Goal: Transaction & Acquisition: Purchase product/service

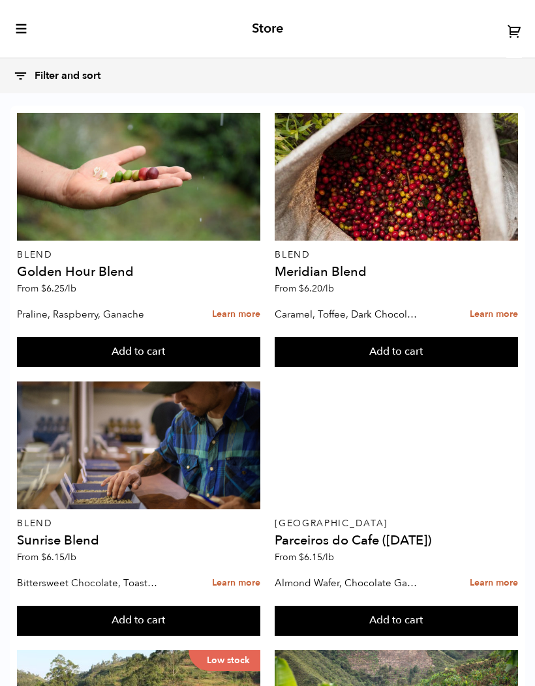
click at [18, 27] on icon "toggle-mobile-menu" at bounding box center [21, 28] width 13 height 13
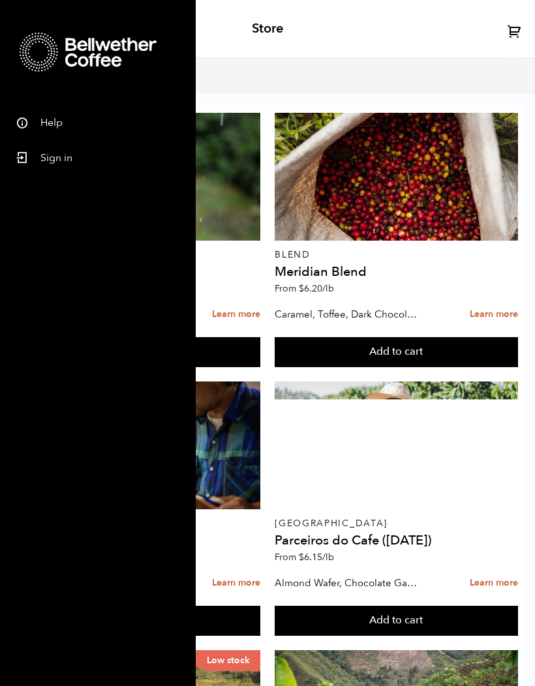
click at [68, 162] on link "Sign in" at bounding box center [98, 155] width 196 height 35
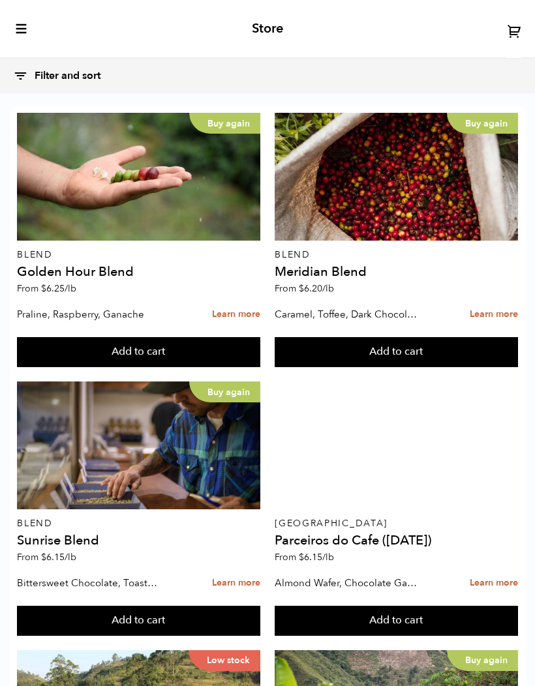
scroll to position [1386, 0]
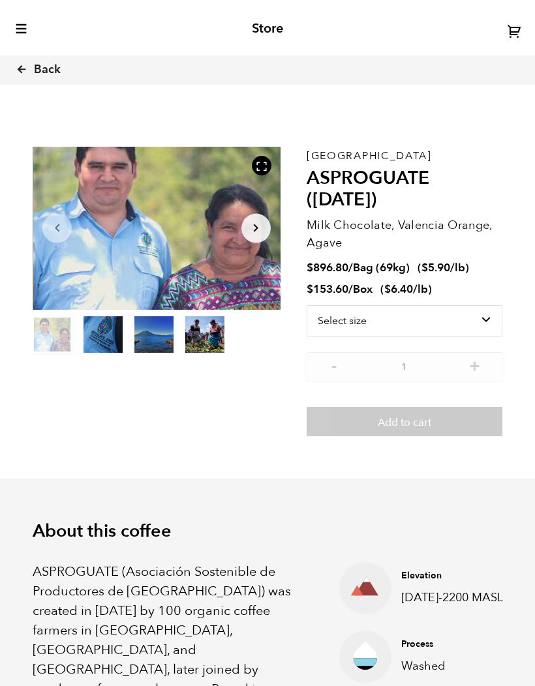
scroll to position [483, 436]
click at [40, 65] on span "Back" at bounding box center [47, 70] width 27 height 16
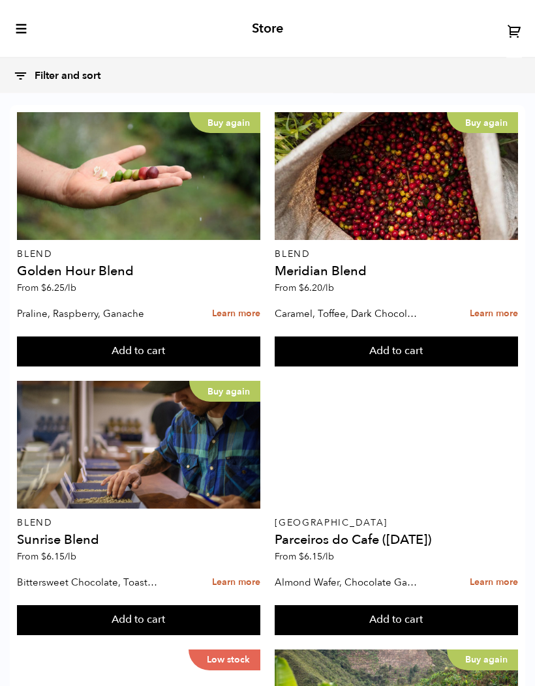
scroll to position [1423, 0]
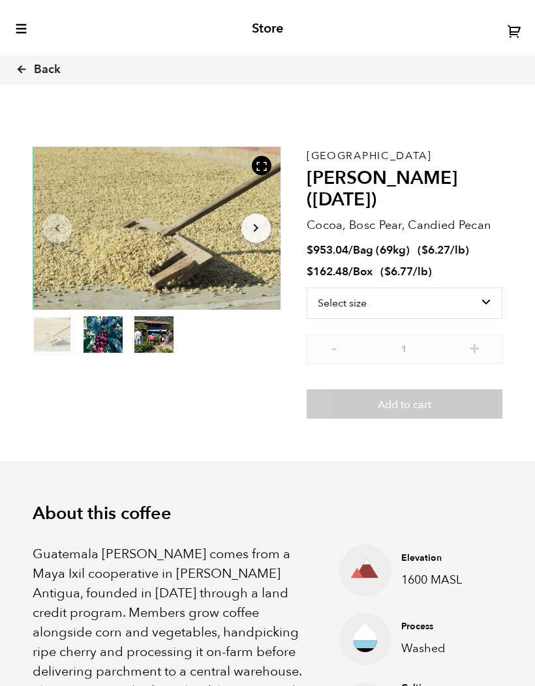
click at [24, 74] on icon at bounding box center [22, 69] width 12 height 12
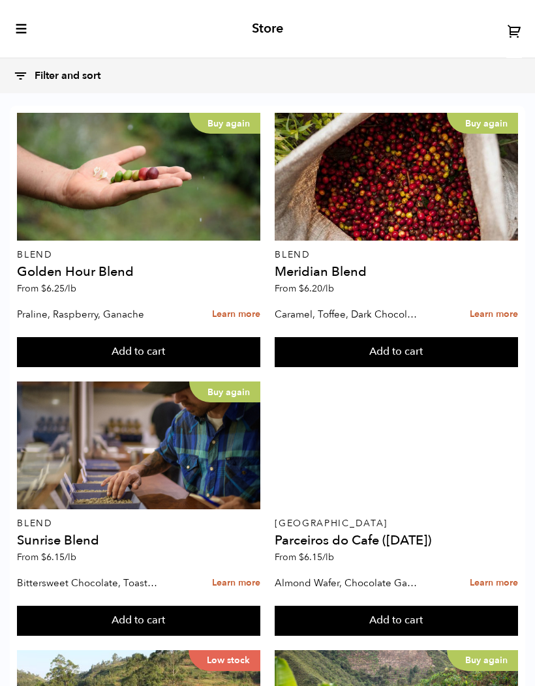
scroll to position [1296, 0]
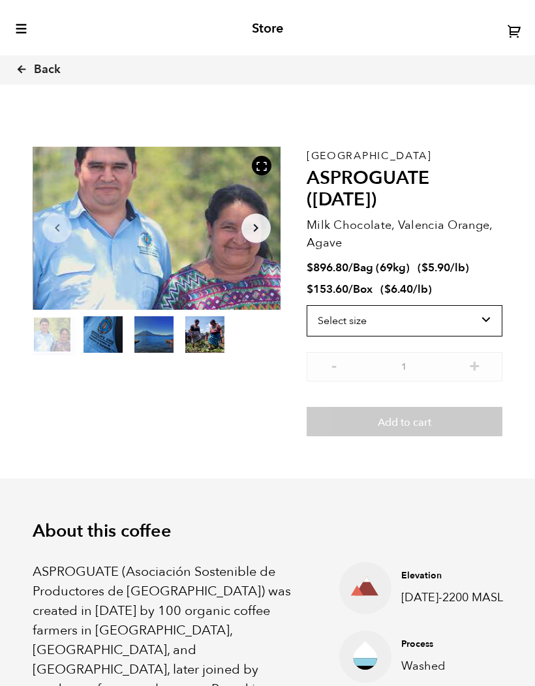
click at [468, 316] on select "Select size Bag (69kg) (152 lbs) Box (24 lbs)" at bounding box center [404, 320] width 196 height 31
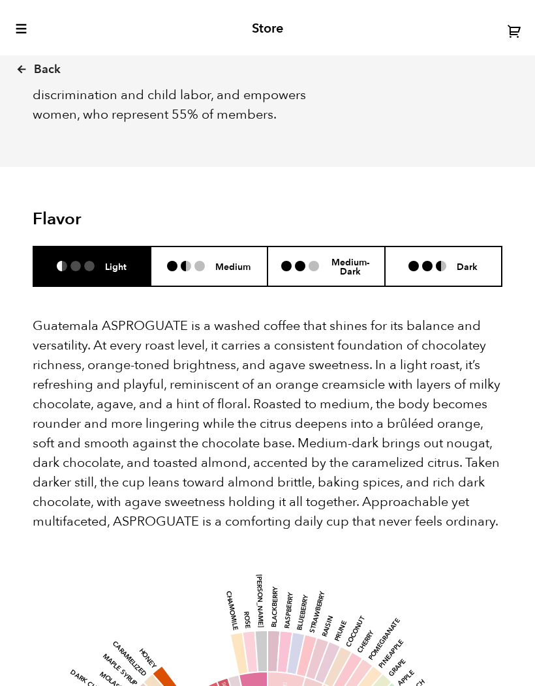
scroll to position [808, 0]
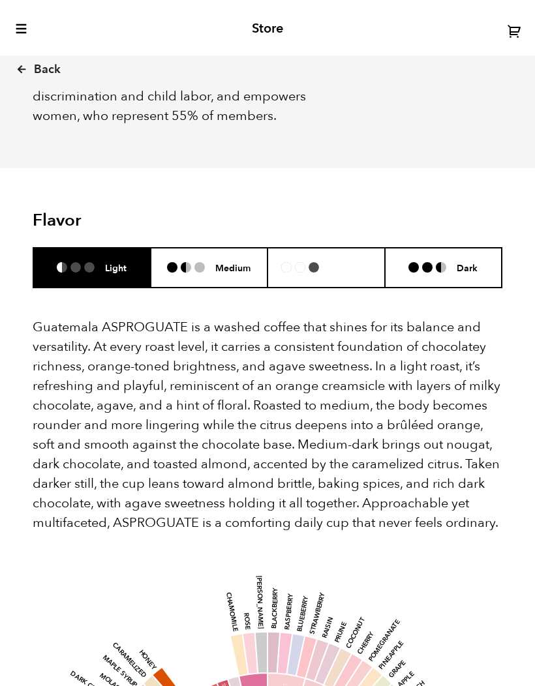
click at [357, 258] on h6 "Medium-Dark" at bounding box center [350, 268] width 42 height 20
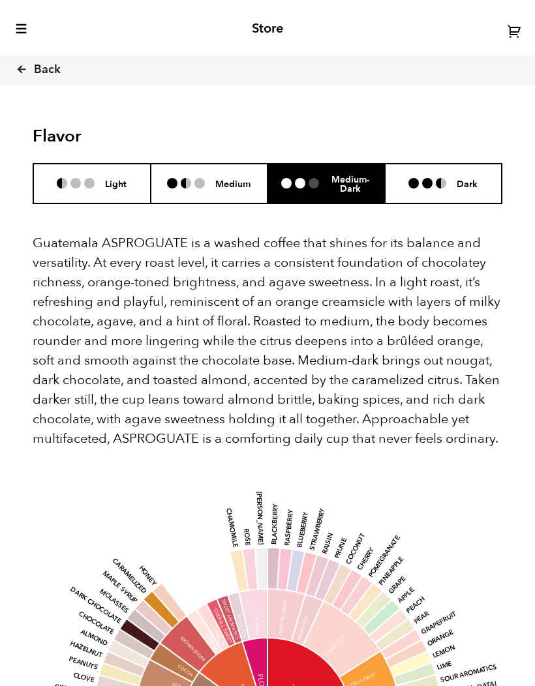
scroll to position [885, 0]
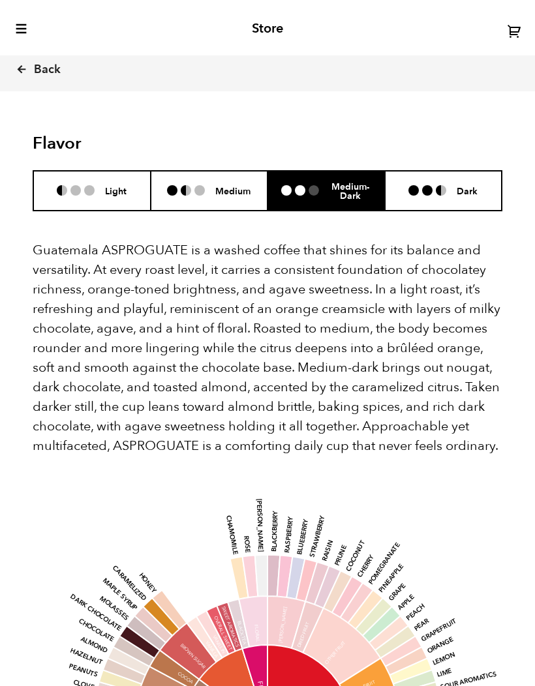
click at [90, 171] on li "Light" at bounding box center [91, 191] width 117 height 40
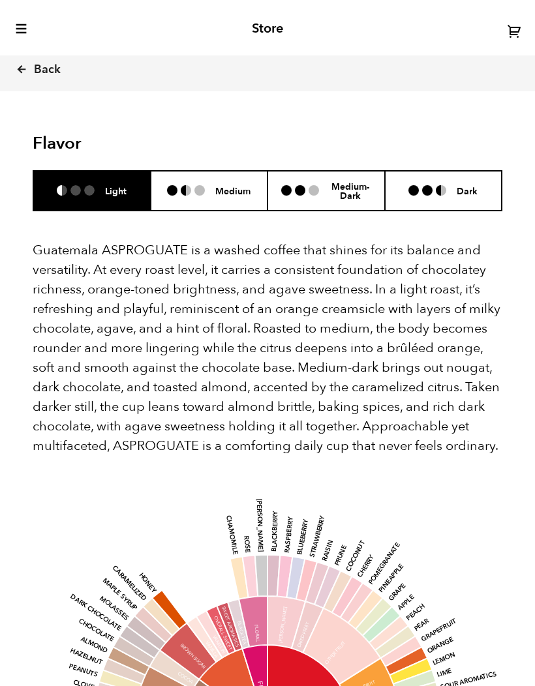
click at [198, 134] on header "Flavor Light Medium Medium-Dark Dark" at bounding box center [267, 173] width 469 height 78
click at [200, 185] on li at bounding box center [199, 190] width 10 height 10
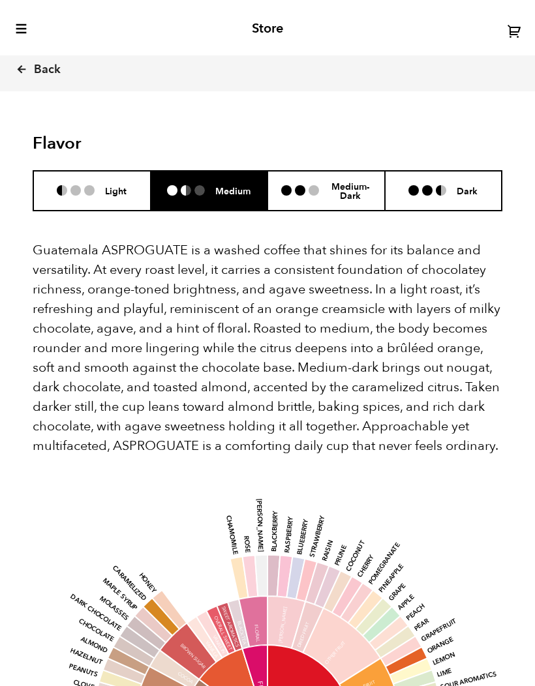
click at [327, 171] on li "Medium-Dark" at bounding box center [325, 191] width 117 height 40
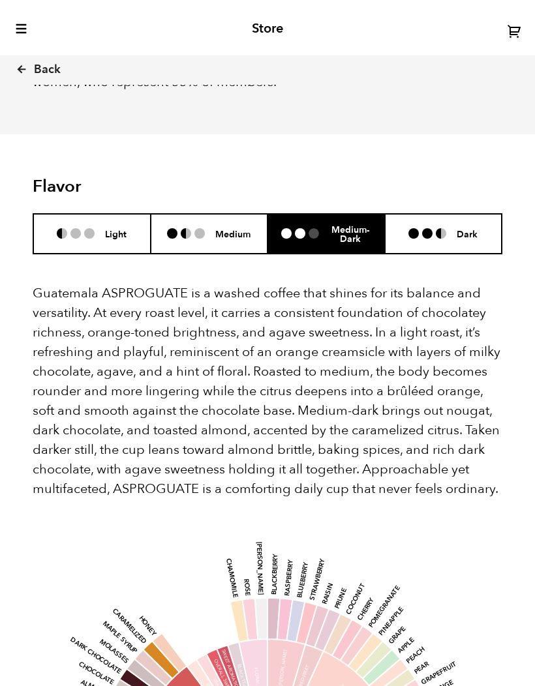
scroll to position [753, 0]
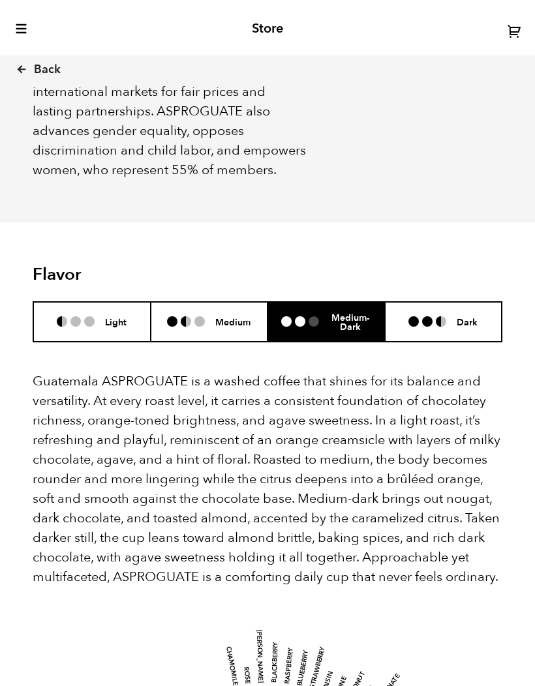
click at [44, 67] on span "Back" at bounding box center [47, 70] width 27 height 16
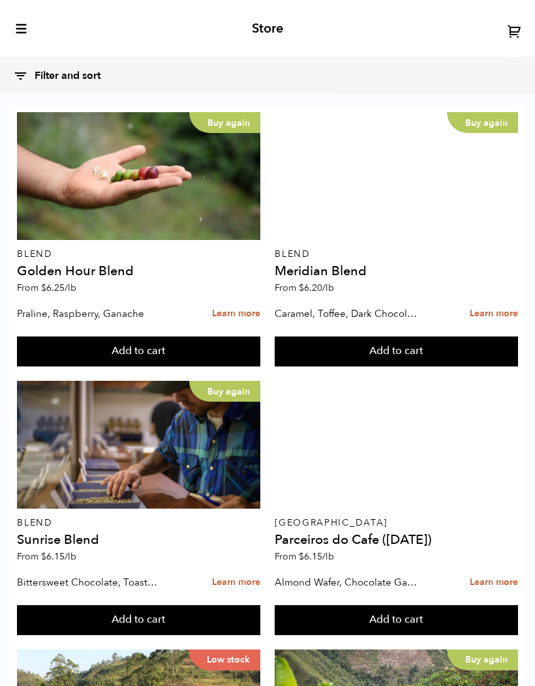
scroll to position [1641, 0]
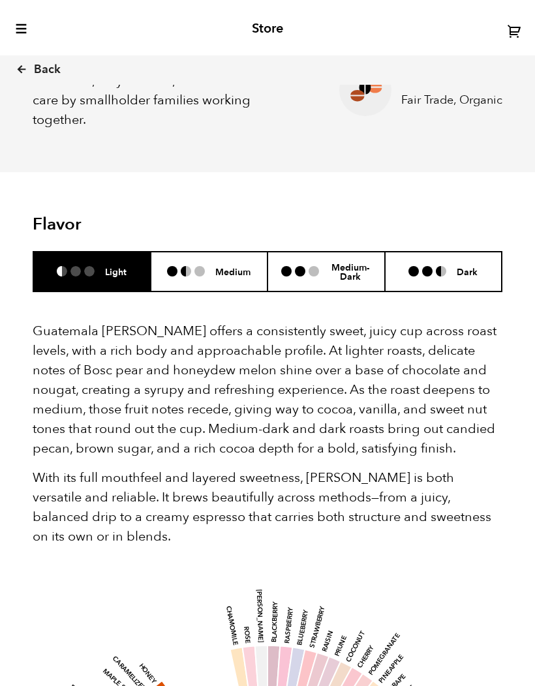
scroll to position [649, 0]
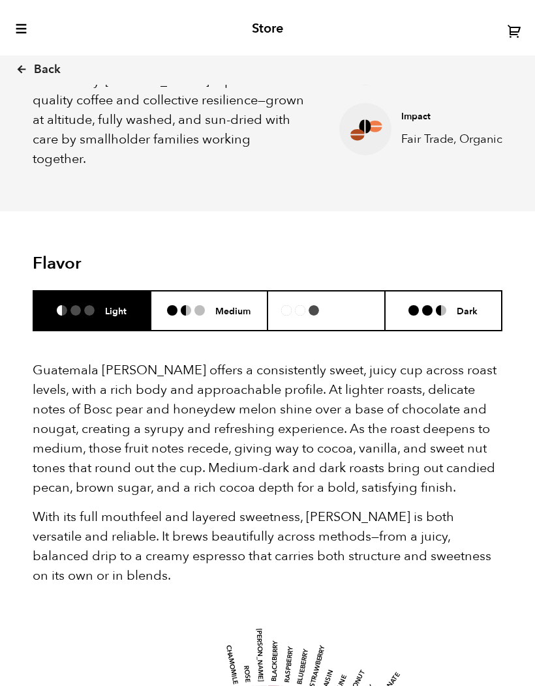
click at [355, 301] on h6 "Medium-Dark" at bounding box center [350, 311] width 42 height 20
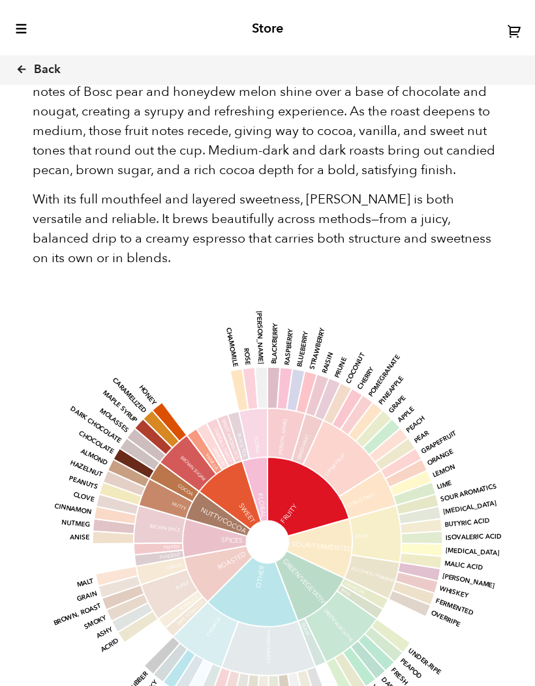
scroll to position [968, 0]
click at [33, 57] on link "Back" at bounding box center [56, 70] width 81 height 44
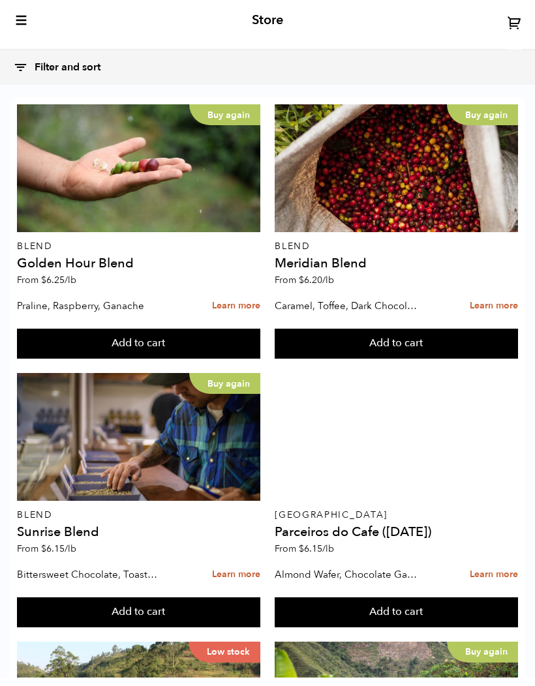
scroll to position [1854, 0]
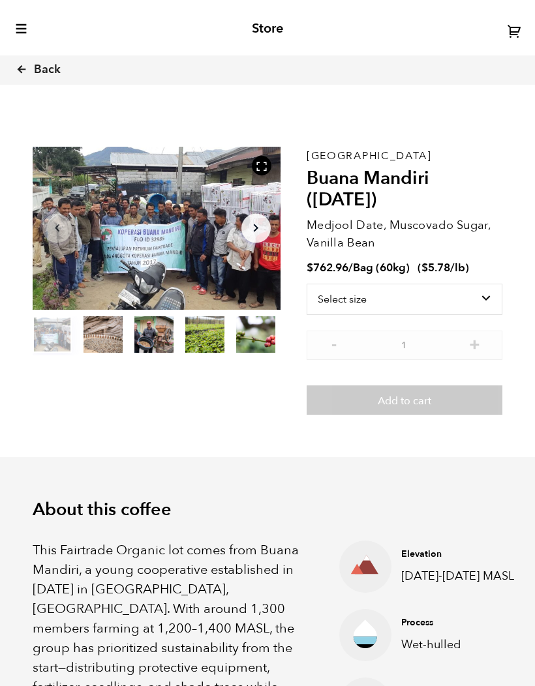
scroll to position [483, 436]
click at [55, 68] on span "Back" at bounding box center [47, 70] width 27 height 16
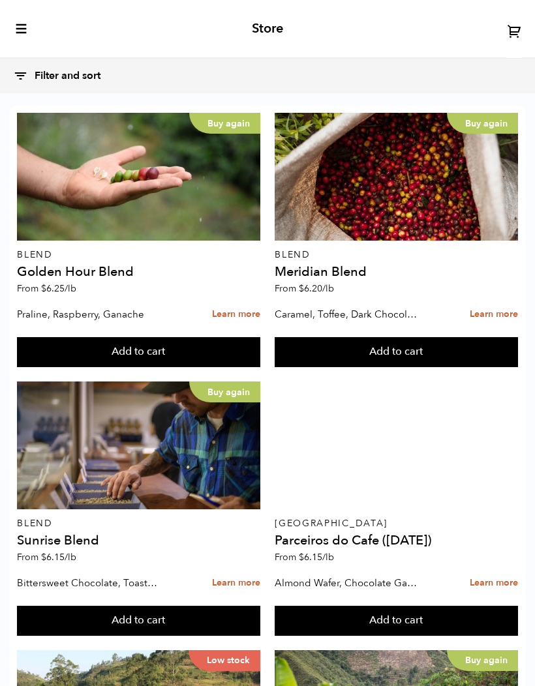
scroll to position [1178, 0]
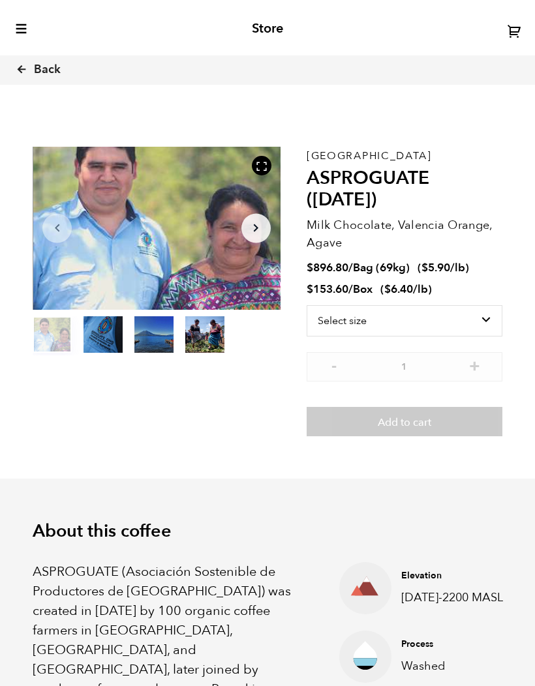
scroll to position [483, 436]
click at [479, 309] on select "Select size Bag (69kg) (152 lbs) Box (24 lbs)" at bounding box center [404, 320] width 196 height 31
select select "box"
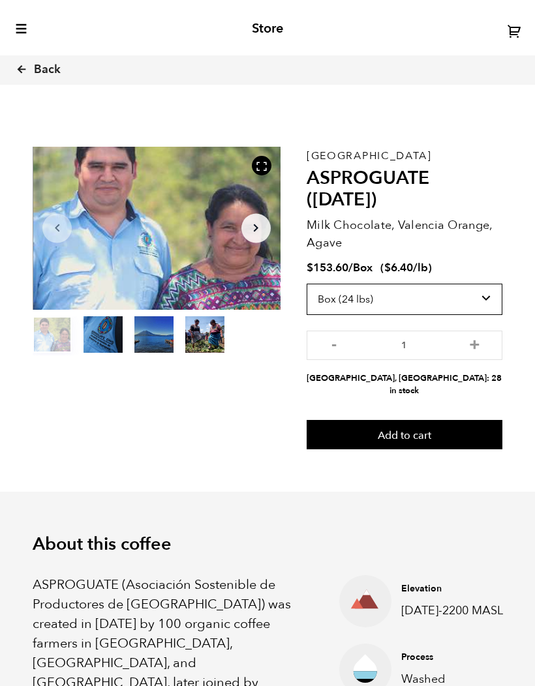
click at [469, 303] on select "Select size Bag (69kg) (152 lbs) Box (24 lbs)" at bounding box center [404, 299] width 196 height 31
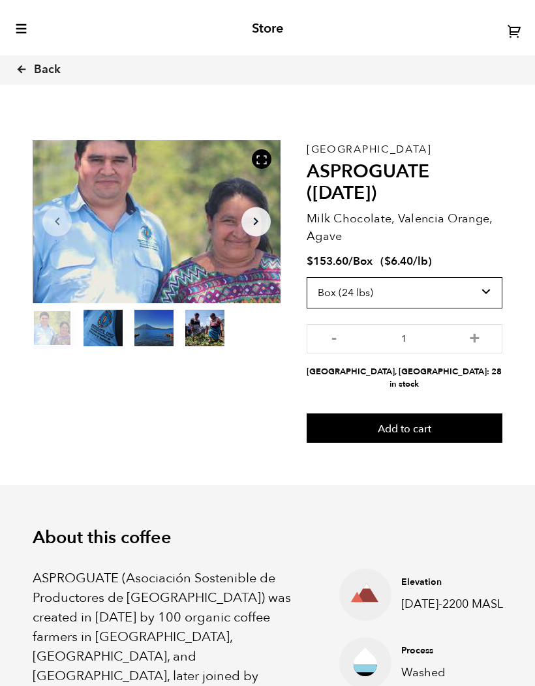
scroll to position [0, 0]
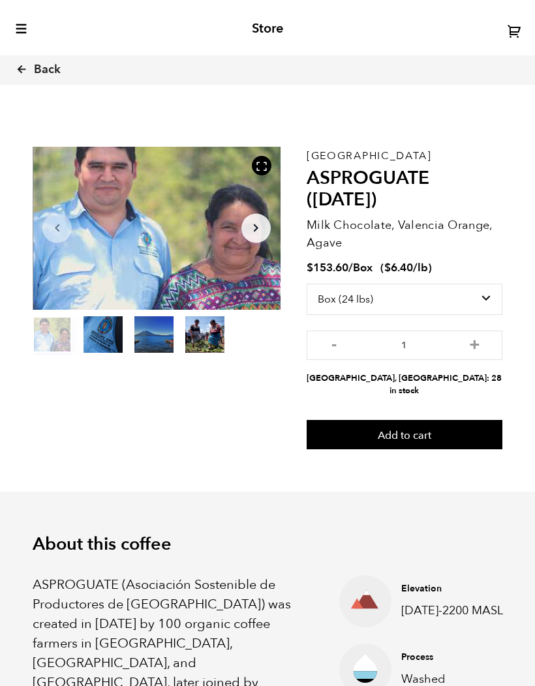
click at [55, 79] on link "Back" at bounding box center [56, 70] width 81 height 44
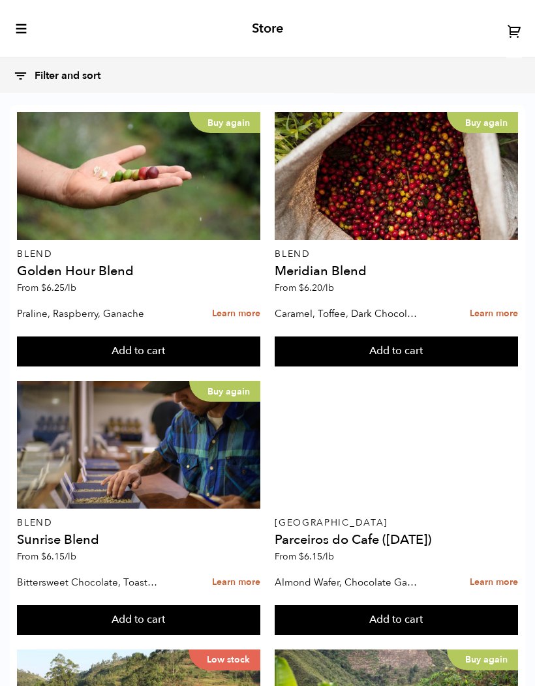
scroll to position [1537, 0]
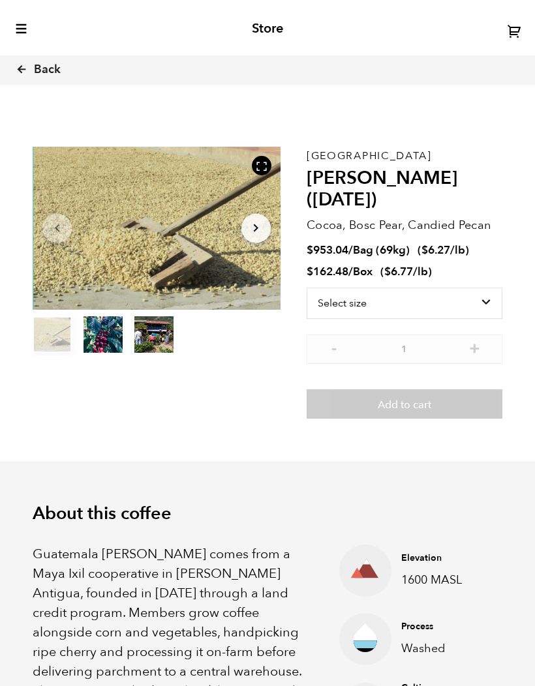
scroll to position [483, 436]
click at [445, 288] on select "Select size Bag (69kg) (152 lbs) Box (24 lbs)" at bounding box center [404, 303] width 196 height 31
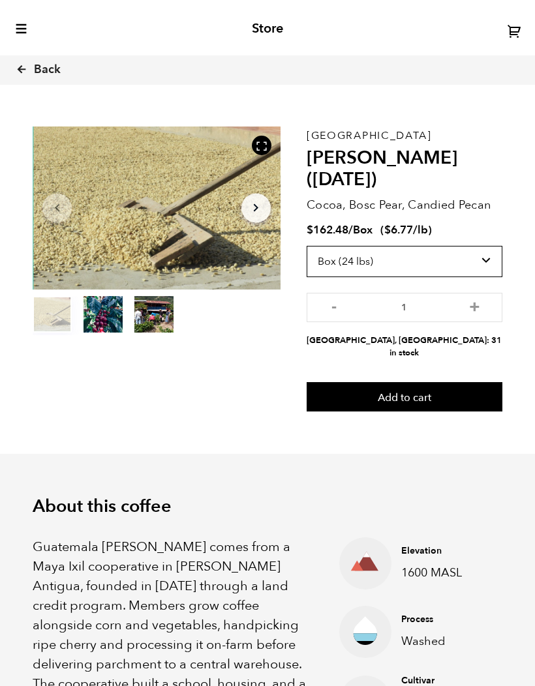
scroll to position [0, 0]
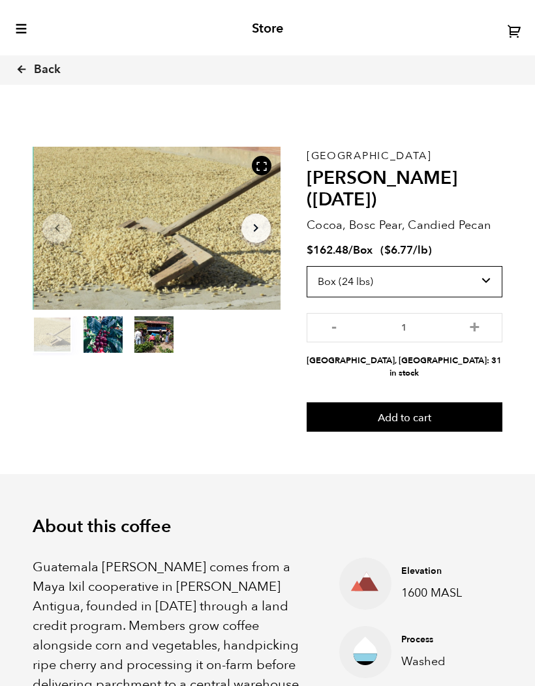
click at [464, 266] on select "Select size Bag (69kg) (152 lbs) Box (24 lbs)" at bounding box center [404, 281] width 196 height 31
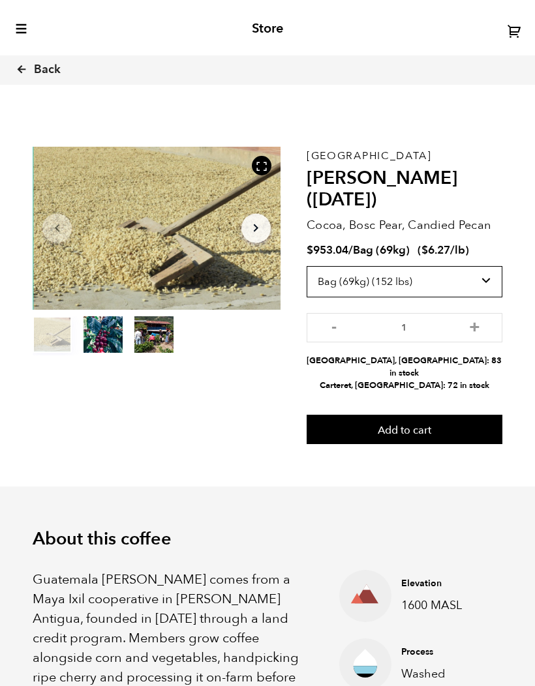
click at [472, 266] on select "Select size Bag (69kg) (152 lbs) Box (24 lbs)" at bounding box center [404, 281] width 196 height 31
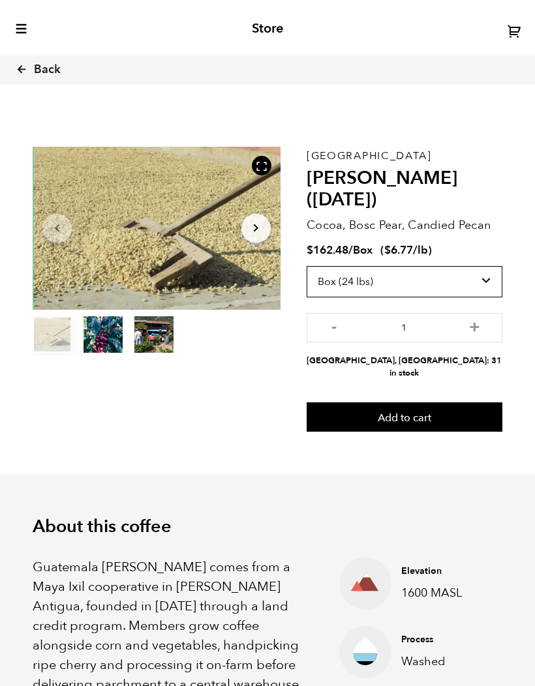
click at [466, 266] on select "Select size Bag (69kg) (152 lbs) Box (24 lbs)" at bounding box center [404, 281] width 196 height 31
select select "bag-2"
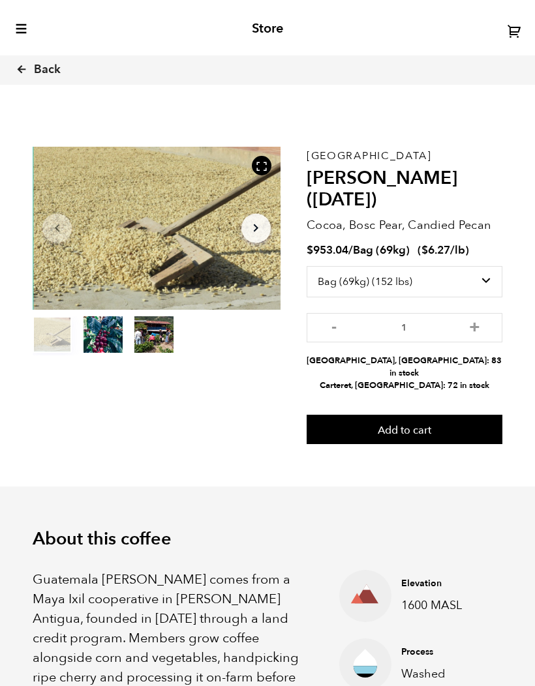
click at [44, 73] on span "Back" at bounding box center [47, 70] width 27 height 16
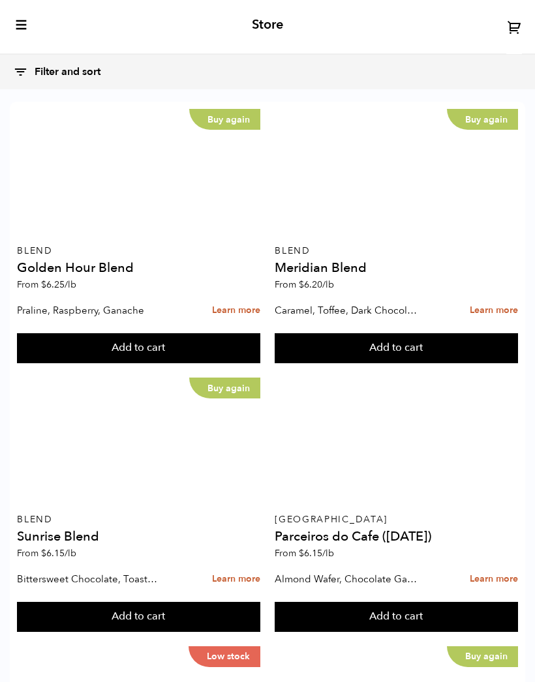
scroll to position [1854, 0]
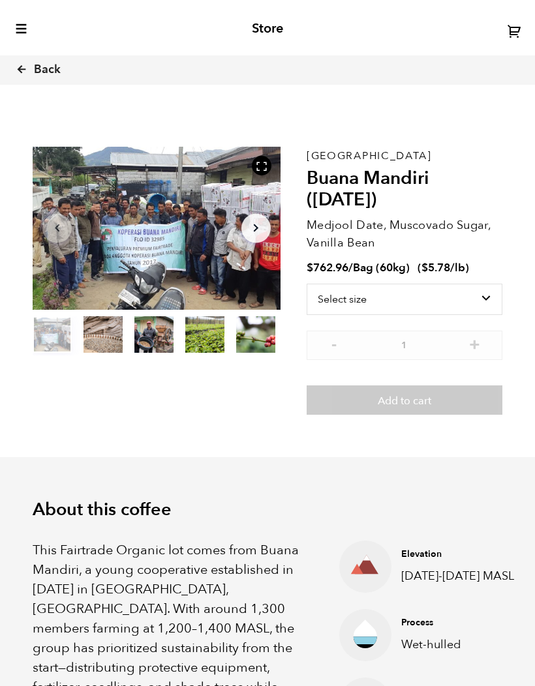
scroll to position [483, 436]
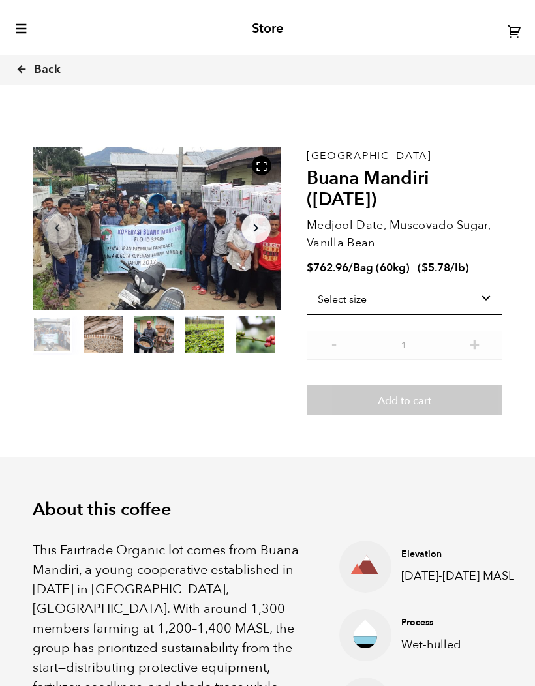
click at [477, 293] on select "Select size Bag (60kg) (132 lbs)" at bounding box center [404, 299] width 196 height 31
select select "bag-3"
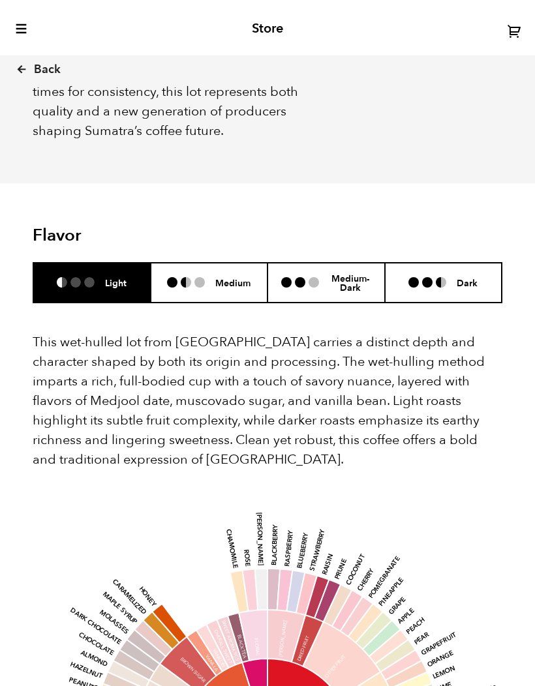
scroll to position [859, 0]
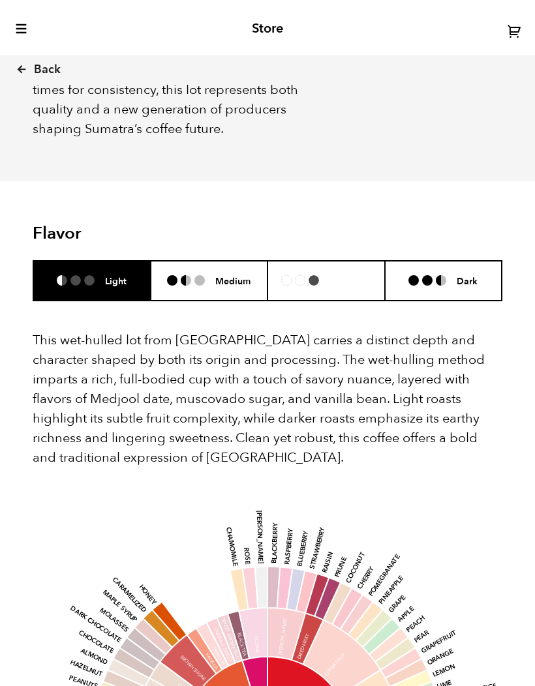
click at [356, 271] on h6 "Medium-Dark" at bounding box center [350, 281] width 42 height 20
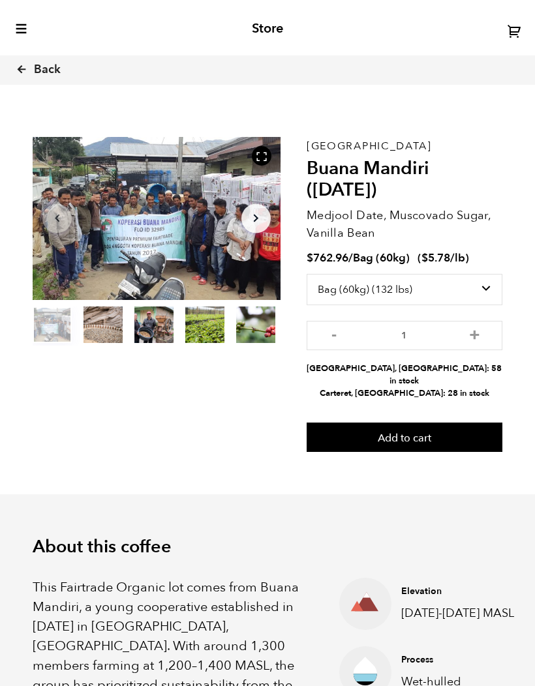
scroll to position [0, 0]
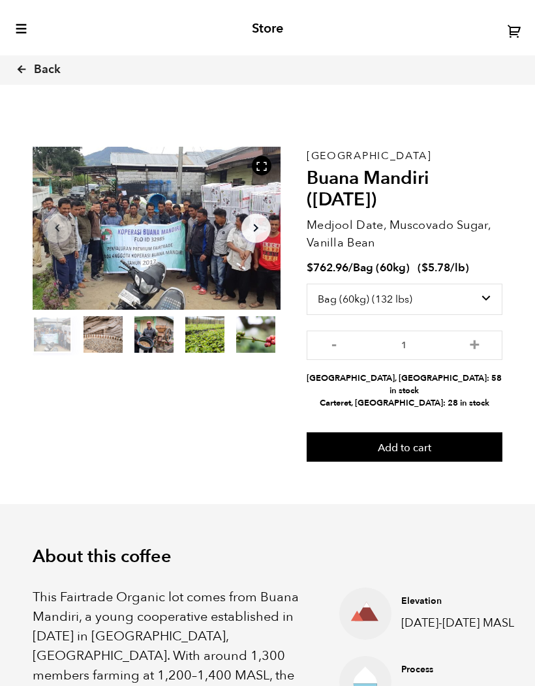
click at [40, 69] on span "Back" at bounding box center [47, 70] width 27 height 16
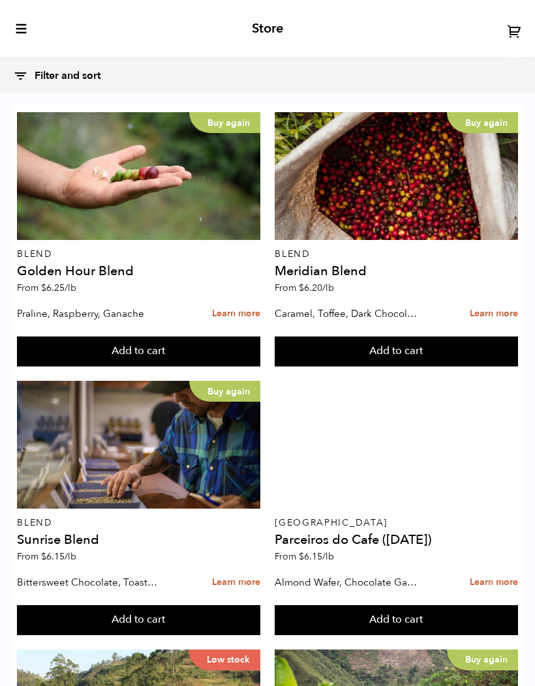
scroll to position [1253, 0]
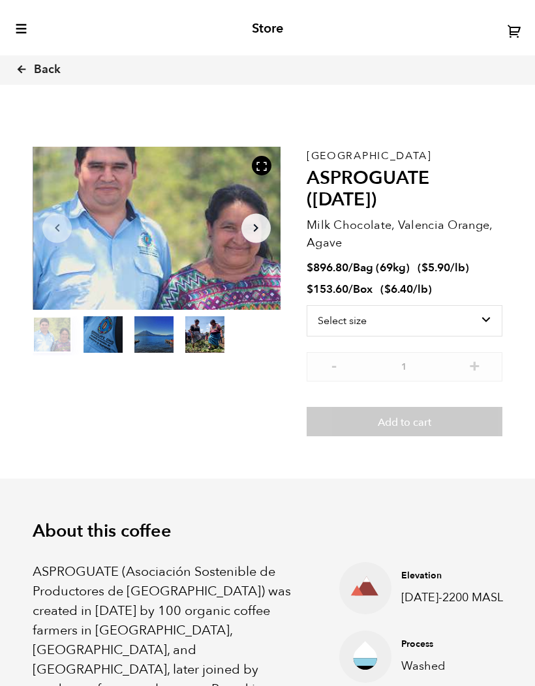
scroll to position [483, 436]
click at [479, 316] on select "Select size Bag (69kg) (152 lbs) Box (24 lbs)" at bounding box center [404, 320] width 196 height 31
select select "box"
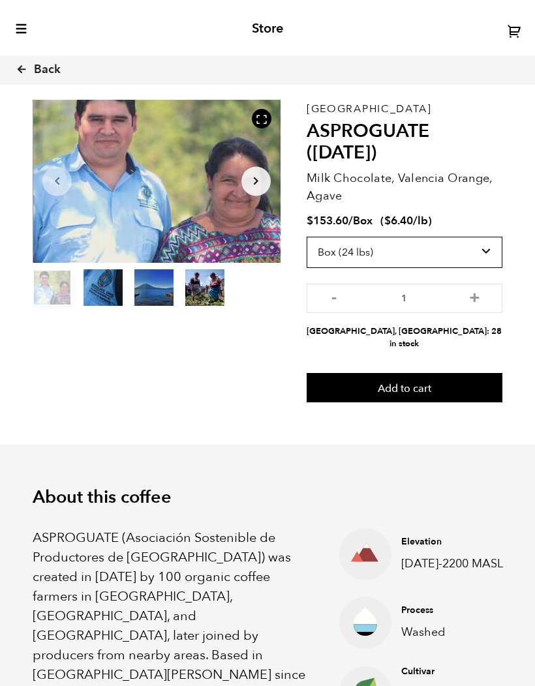
scroll to position [51, 0]
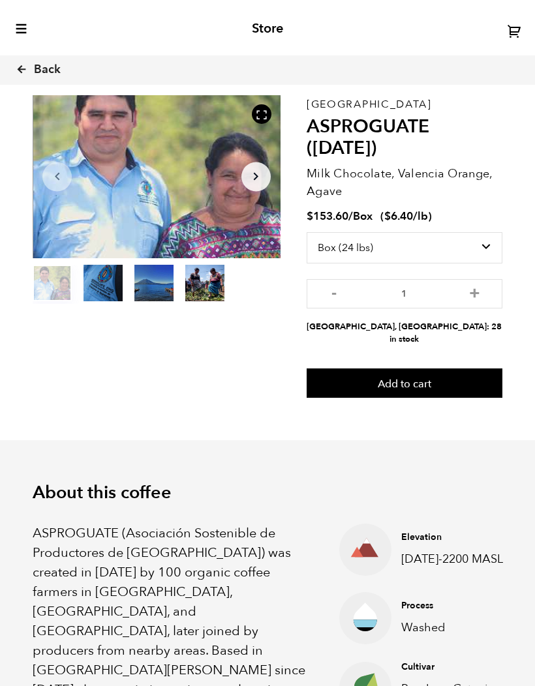
click at [452, 370] on button "Add to cart" at bounding box center [404, 384] width 196 height 30
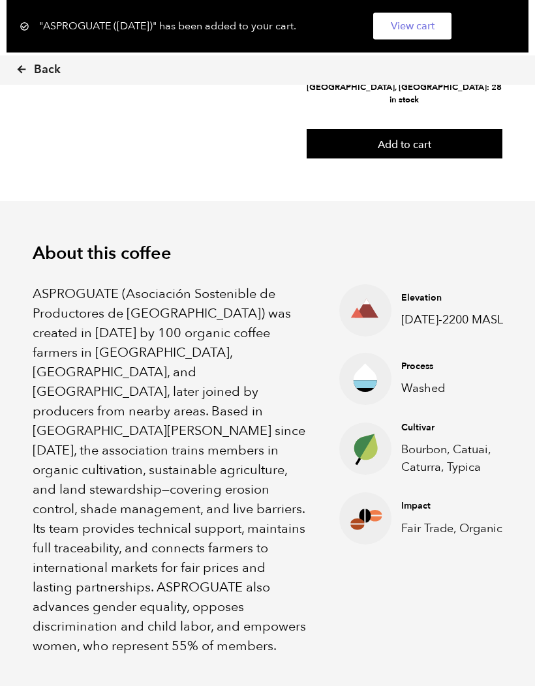
scroll to position [304, 0]
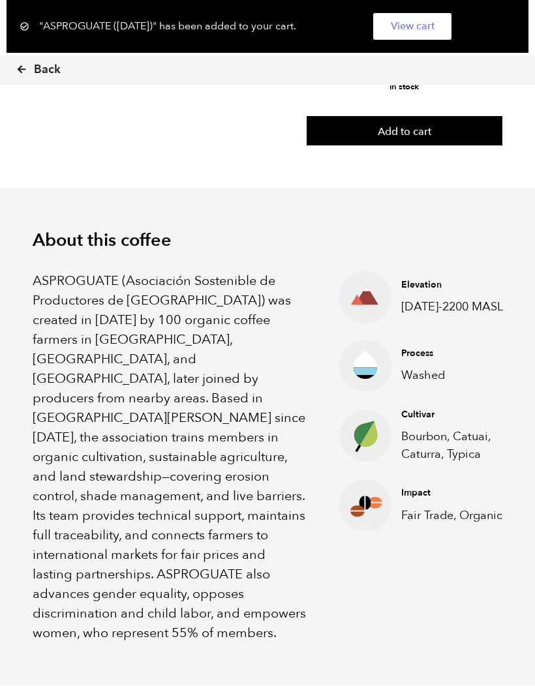
click at [38, 67] on span "Back" at bounding box center [47, 70] width 27 height 16
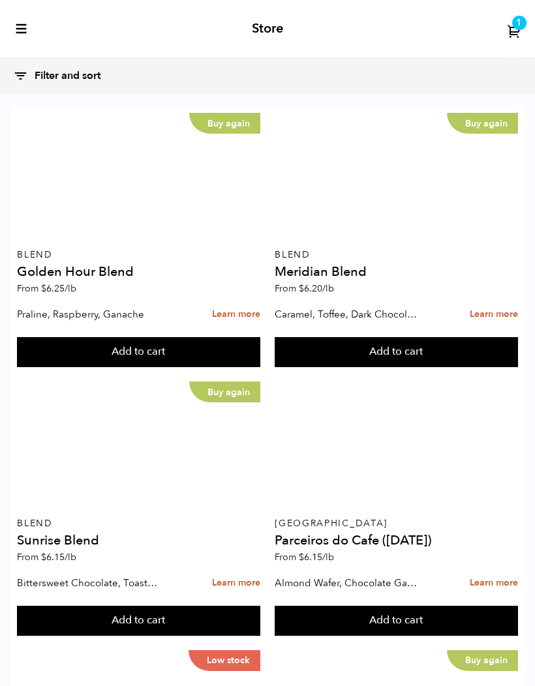
scroll to position [1605, 0]
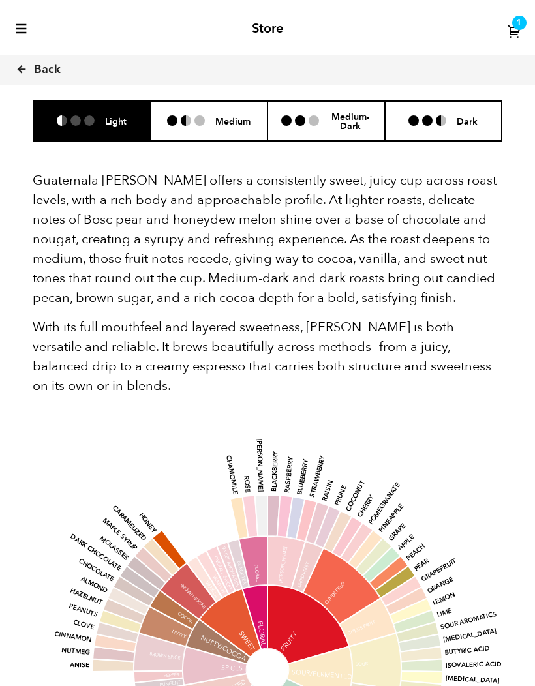
scroll to position [822, 0]
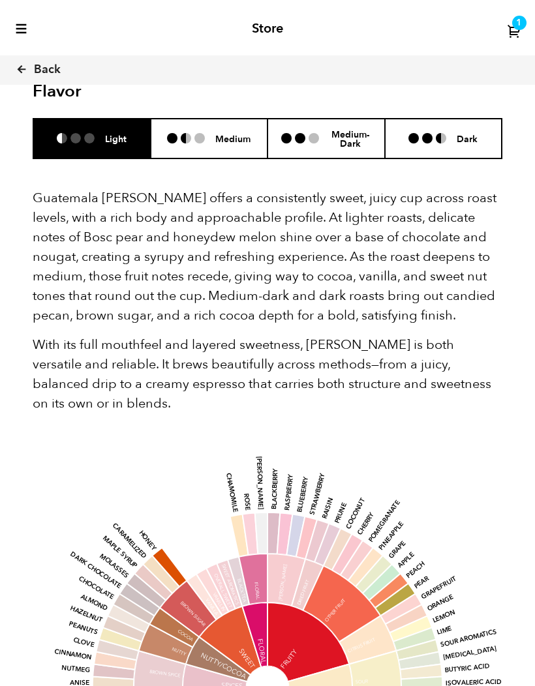
click at [339, 126] on li "Medium-Dark" at bounding box center [325, 139] width 117 height 40
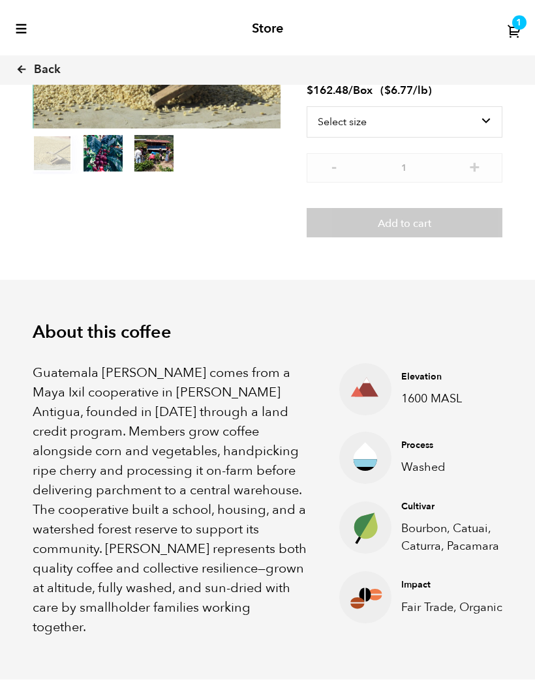
scroll to position [0, 0]
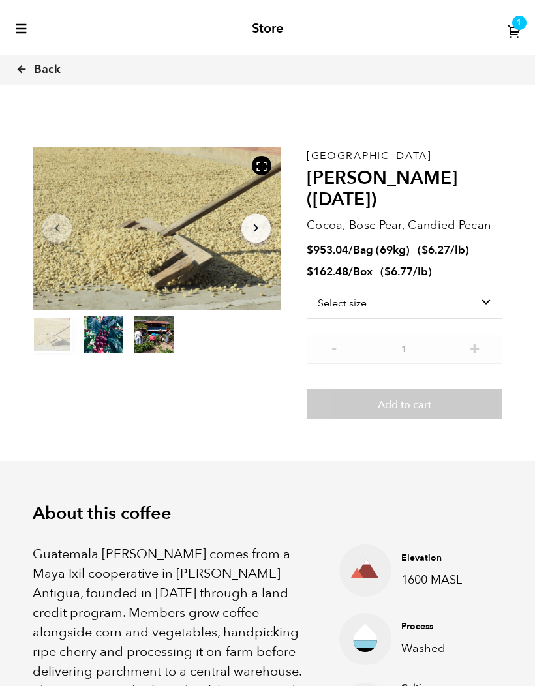
click at [25, 68] on icon at bounding box center [22, 69] width 12 height 12
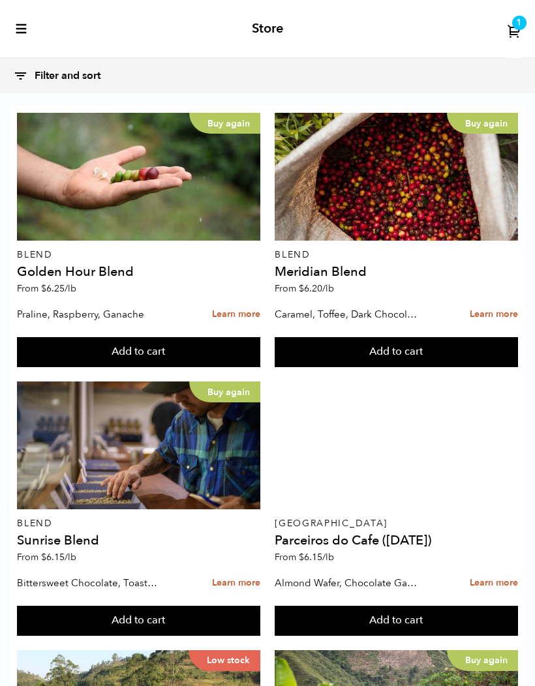
scroll to position [1321, 0]
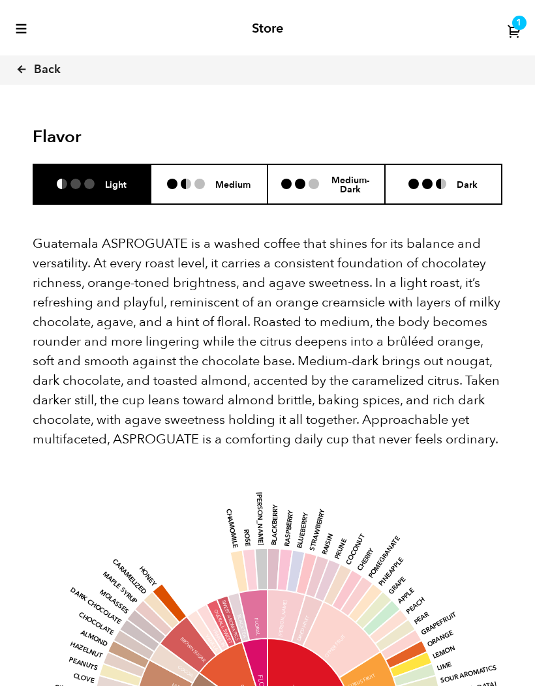
scroll to position [890, 0]
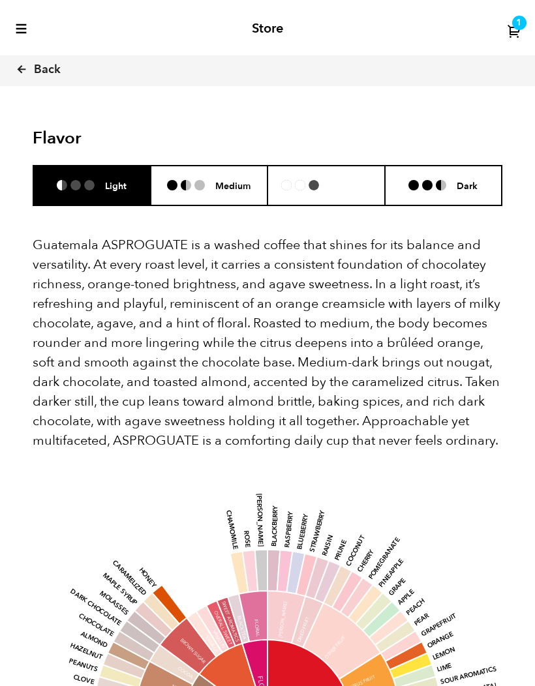
click at [321, 175] on div "Medium-Dark" at bounding box center [326, 185] width 90 height 20
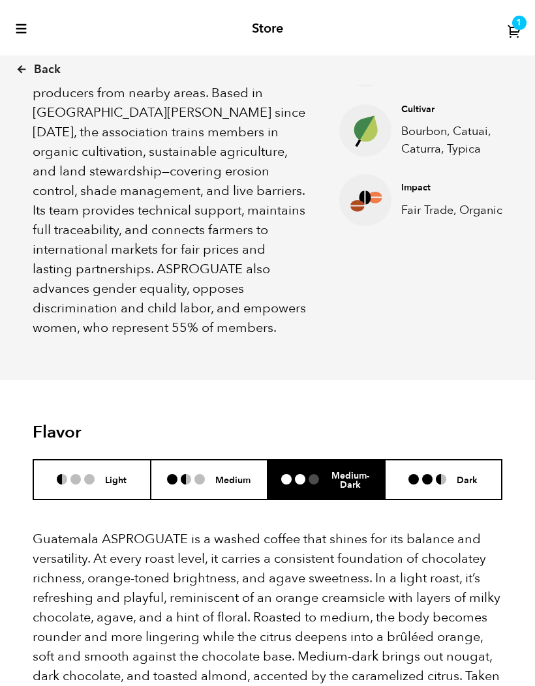
scroll to position [578, 0]
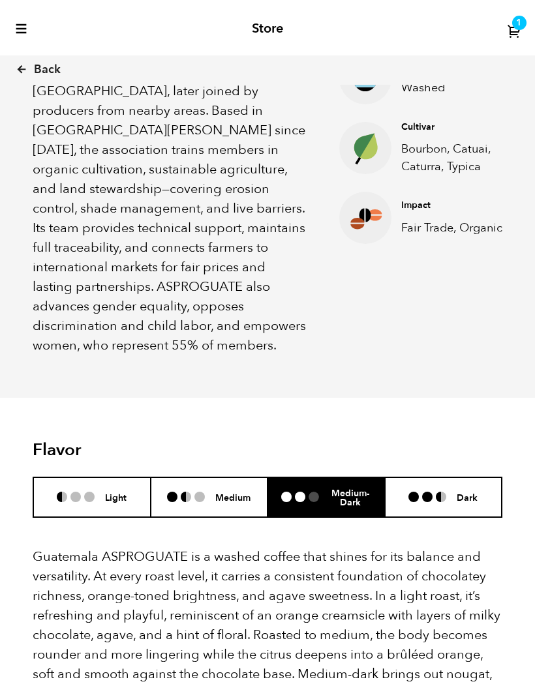
click at [25, 73] on icon at bounding box center [22, 69] width 12 height 12
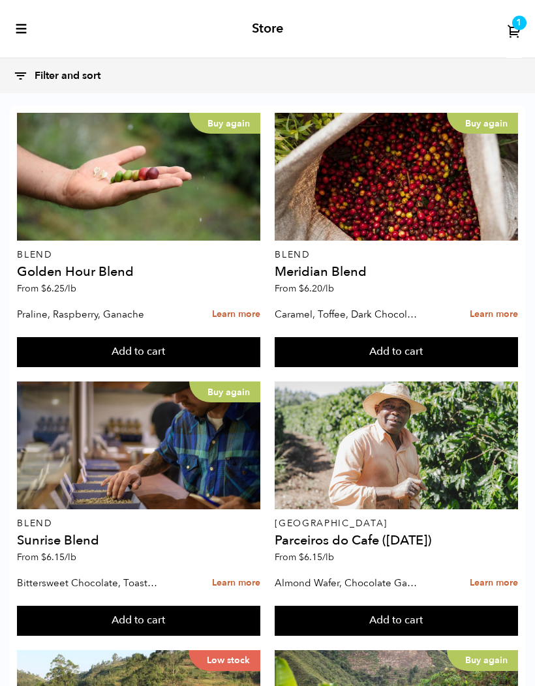
scroll to position [1384, 0]
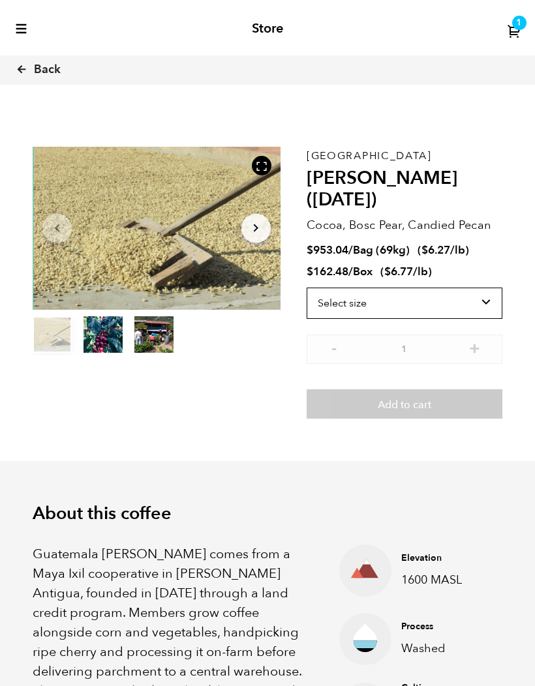
click at [479, 288] on select "Select size Bag (69kg) (152 lbs) Box (24 lbs)" at bounding box center [404, 303] width 196 height 31
select select "bag-2"
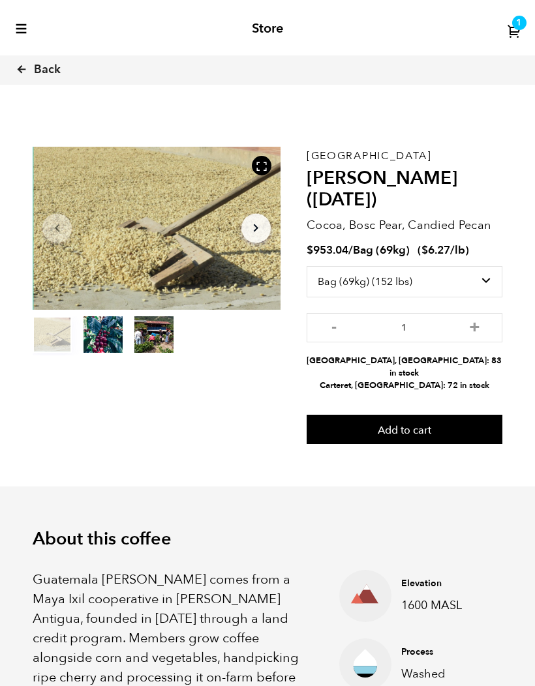
click at [474, 415] on button "Add to cart" at bounding box center [404, 430] width 196 height 30
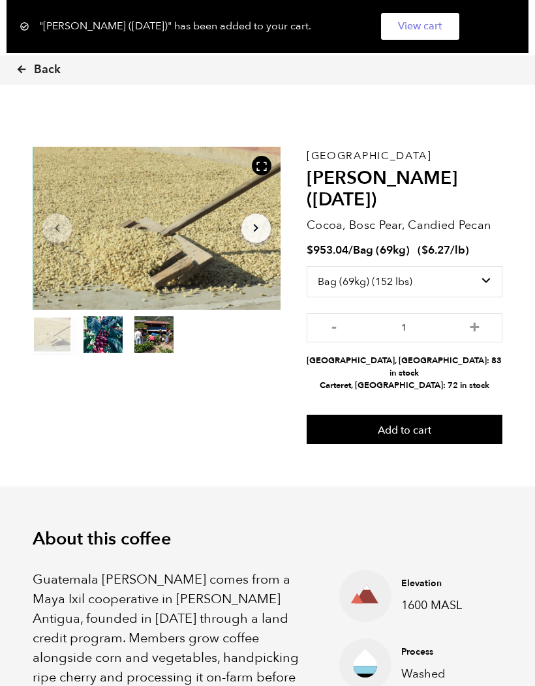
click at [436, 19] on link "View cart" at bounding box center [420, 26] width 78 height 27
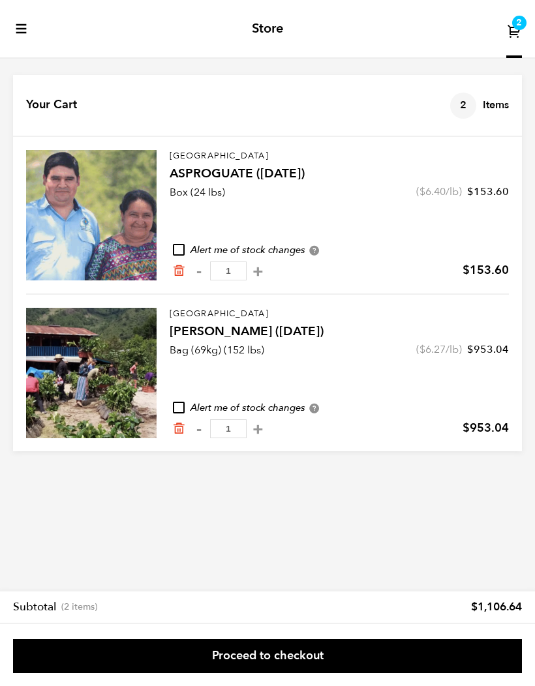
click at [135, 659] on link "Proceed to checkout" at bounding box center [267, 656] width 509 height 34
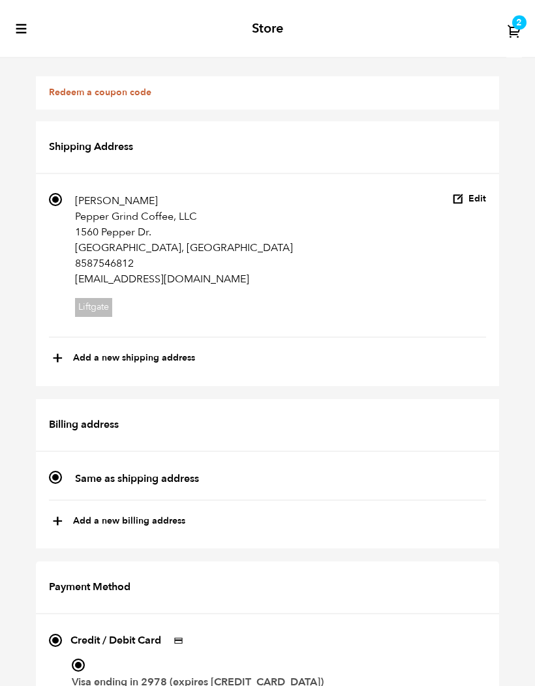
scroll to position [671, 0]
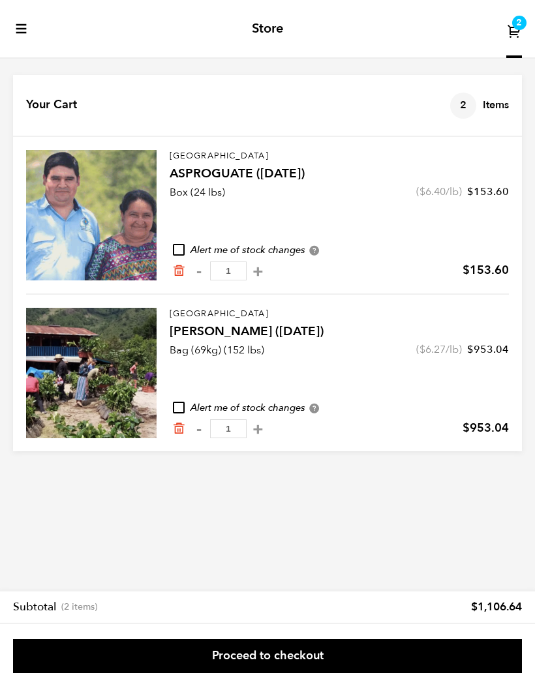
click at [172, 269] on icon "Remove from cart" at bounding box center [178, 270] width 13 height 13
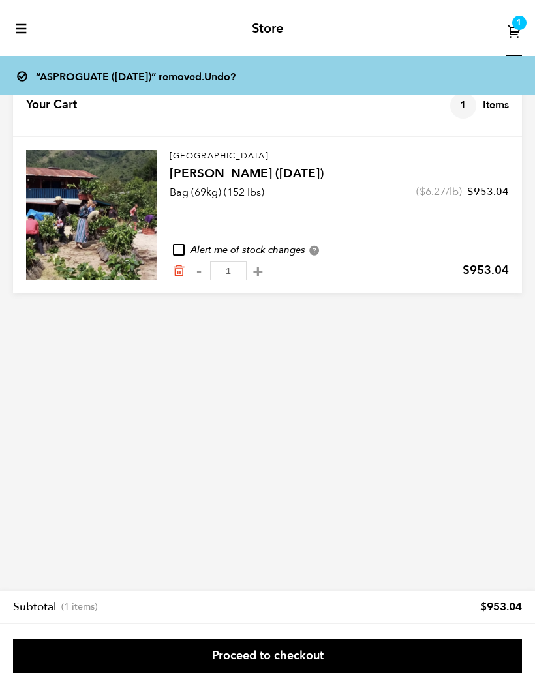
click at [493, 659] on link "Proceed to checkout" at bounding box center [267, 656] width 509 height 34
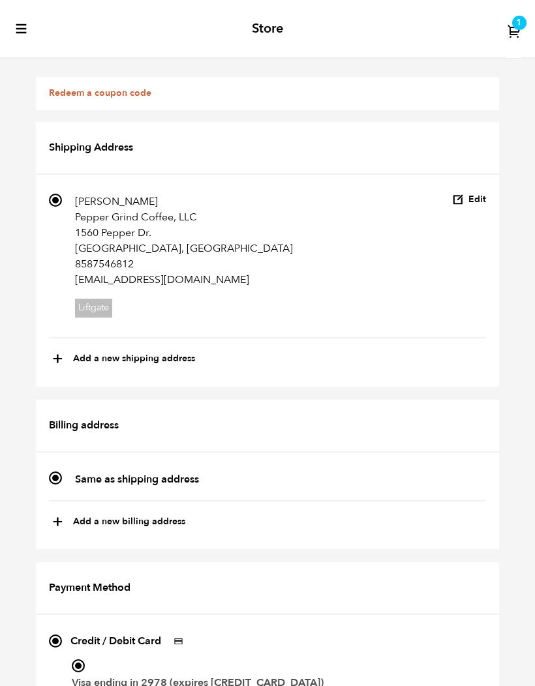
scroll to position [619, 0]
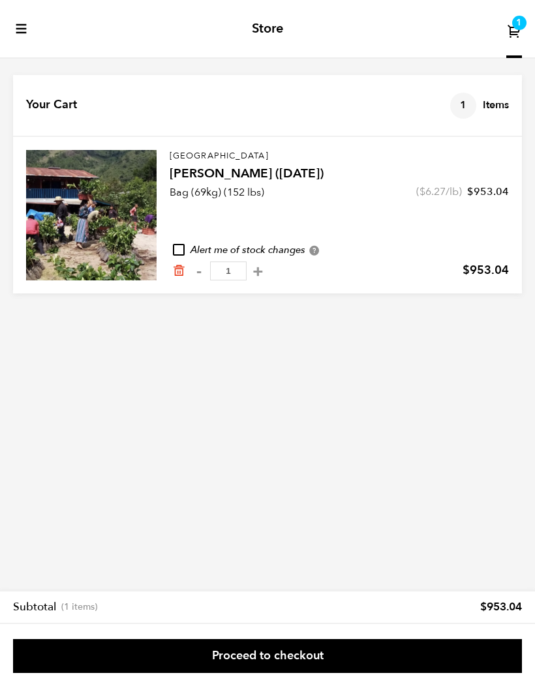
click at [252, 271] on button "+" at bounding box center [258, 271] width 16 height 13
type input "2"
click at [459, 658] on link "Proceed to checkout" at bounding box center [267, 656] width 509 height 34
click at [251, 272] on button "+" at bounding box center [258, 271] width 16 height 13
type input "3"
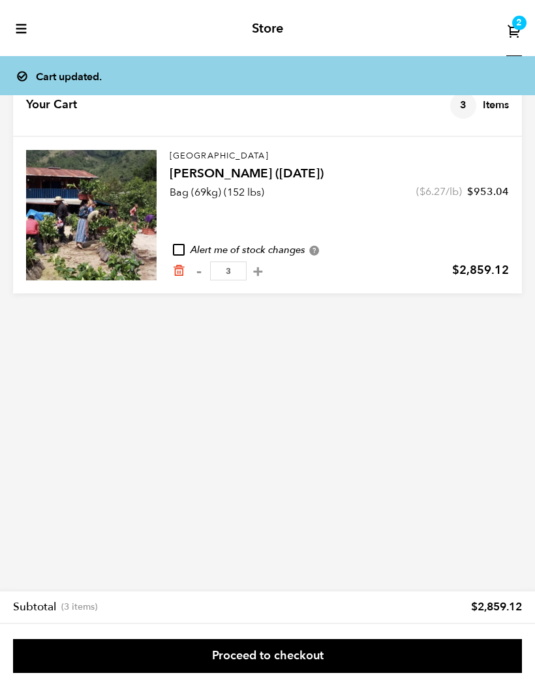
click at [387, 653] on link "Proceed to checkout" at bounding box center [267, 656] width 509 height 34
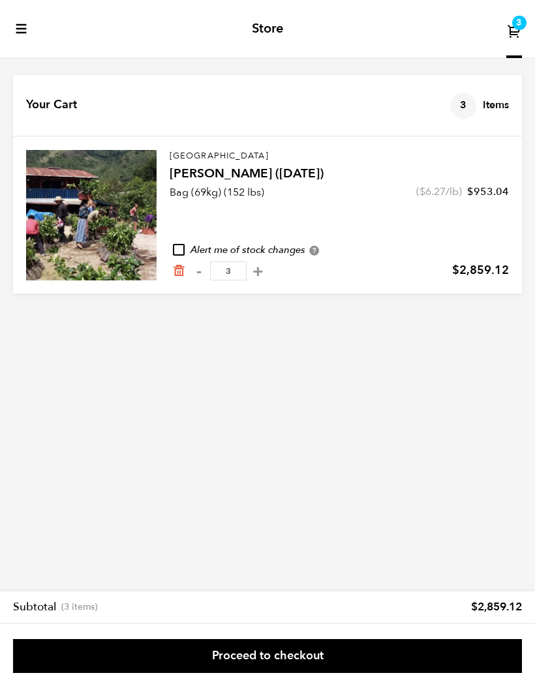
click at [184, 266] on icon "Remove from cart" at bounding box center [178, 270] width 13 height 13
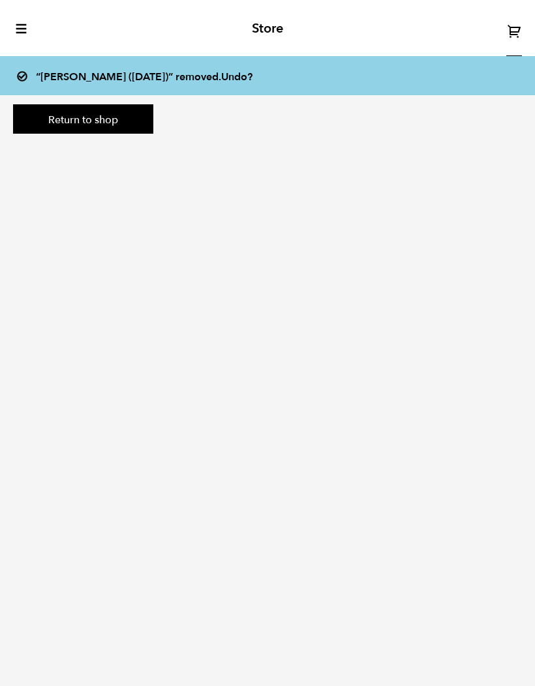
click at [130, 115] on link "Return to shop" at bounding box center [83, 119] width 140 height 30
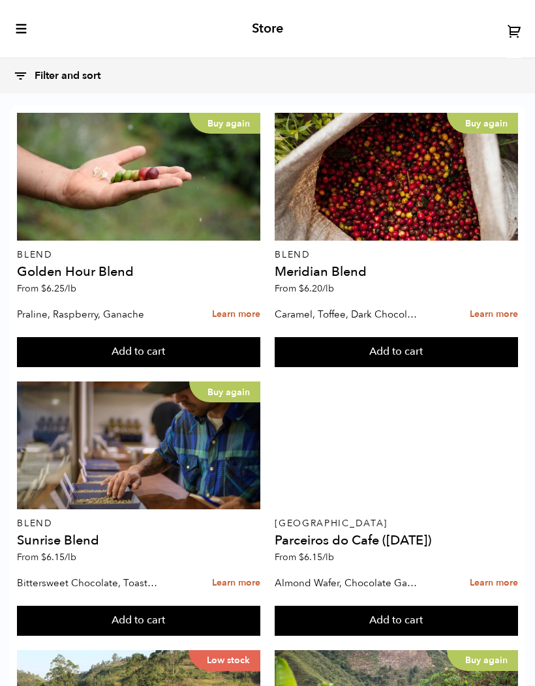
scroll to position [1425, 0]
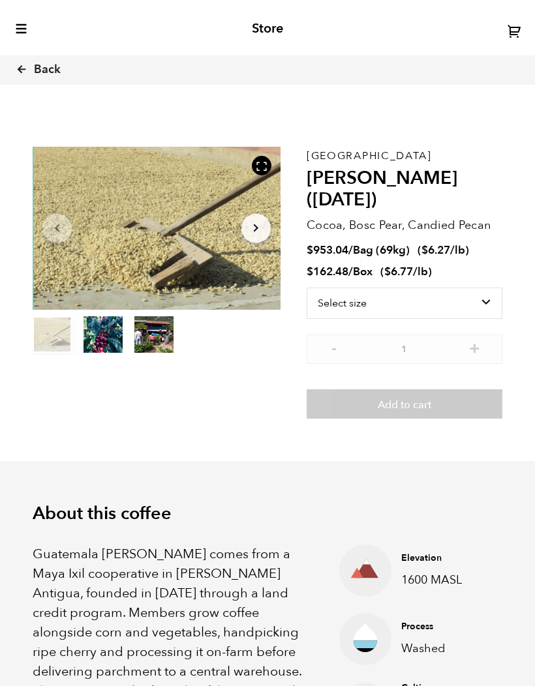
scroll to position [483, 436]
click at [479, 288] on select "Select size Bag (69kg) (152 lbs) Box (24 lbs)" at bounding box center [404, 303] width 196 height 31
select select "box"
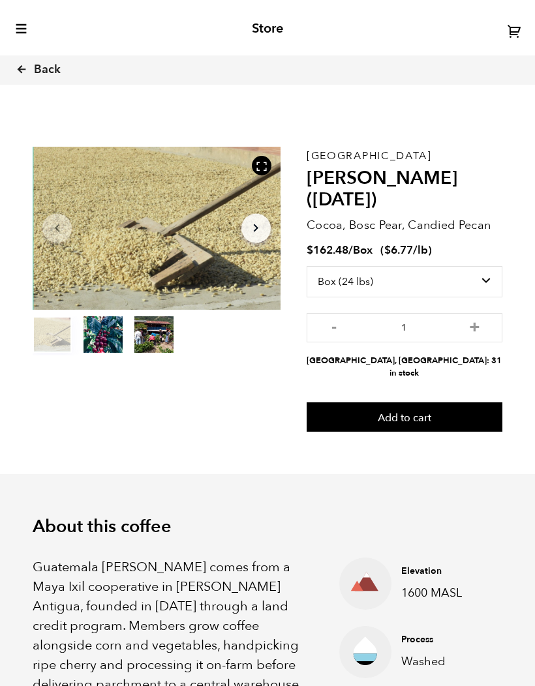
click at [475, 320] on button "+" at bounding box center [474, 326] width 16 height 13
click at [479, 320] on button "+" at bounding box center [474, 326] width 16 height 13
click at [480, 320] on button "+" at bounding box center [474, 326] width 16 height 13
type input "4"
click at [461, 402] on button "Add to cart" at bounding box center [404, 417] width 196 height 30
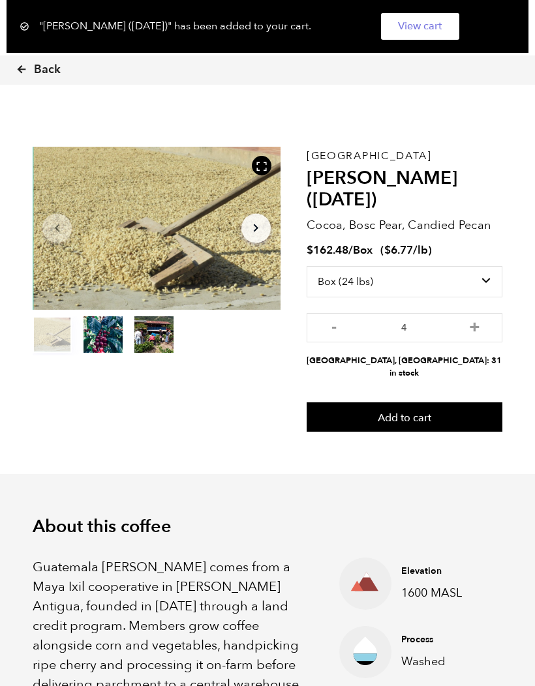
click at [414, 36] on link "View cart" at bounding box center [420, 26] width 78 height 27
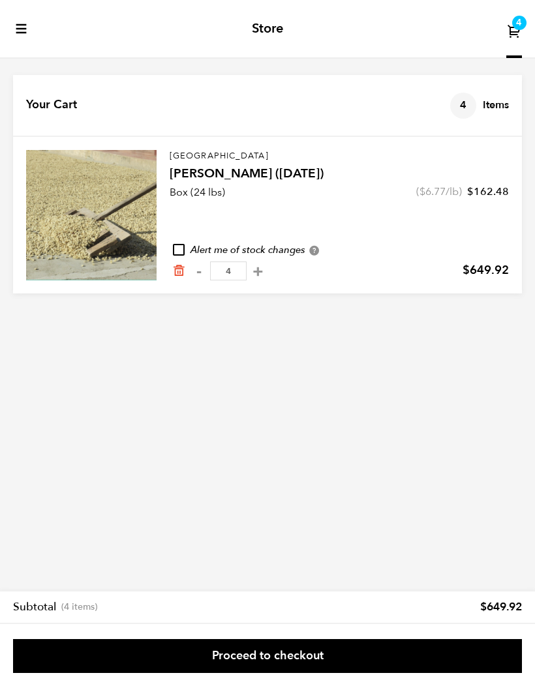
click at [466, 671] on link "Proceed to checkout" at bounding box center [267, 656] width 509 height 34
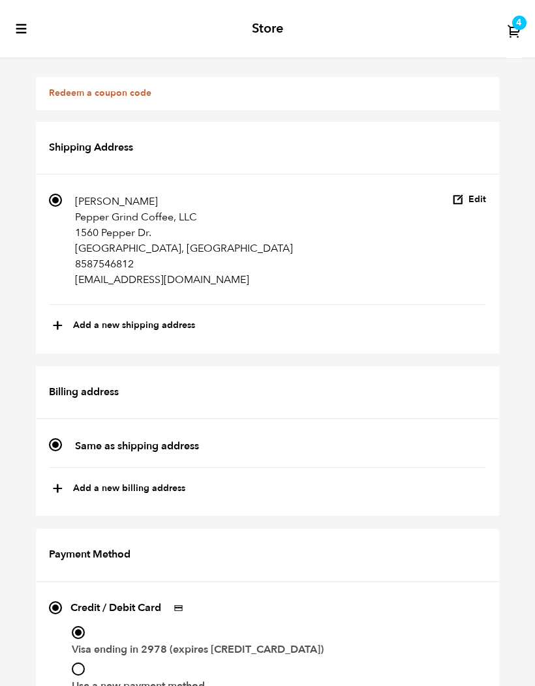
scroll to position [612, 0]
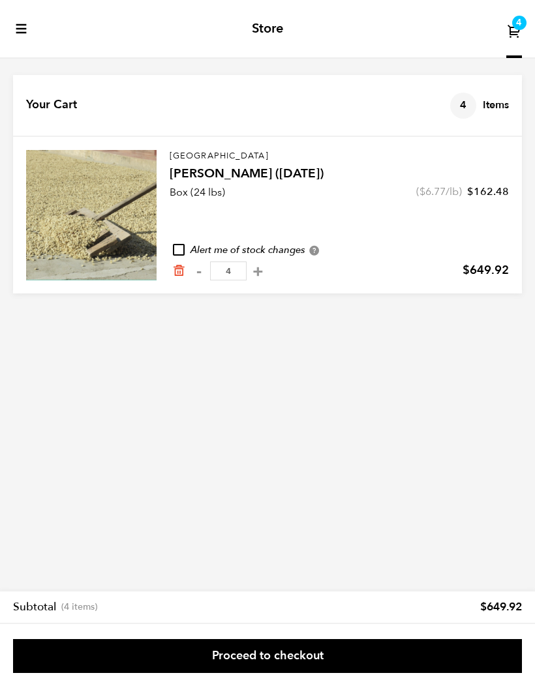
click at [185, 271] on icon "Remove from cart" at bounding box center [178, 270] width 13 height 13
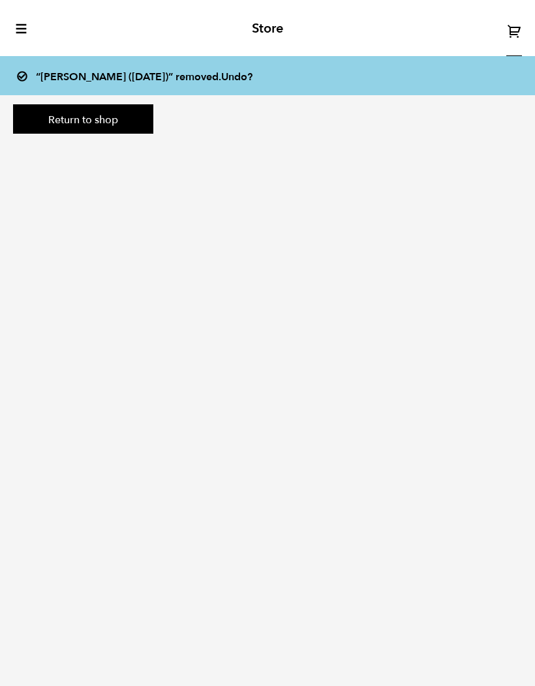
click at [130, 127] on link "Return to shop" at bounding box center [83, 119] width 140 height 30
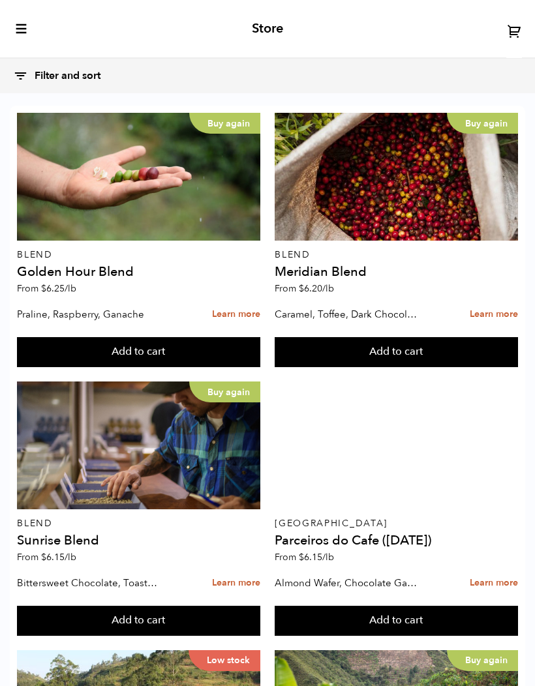
scroll to position [1647, 0]
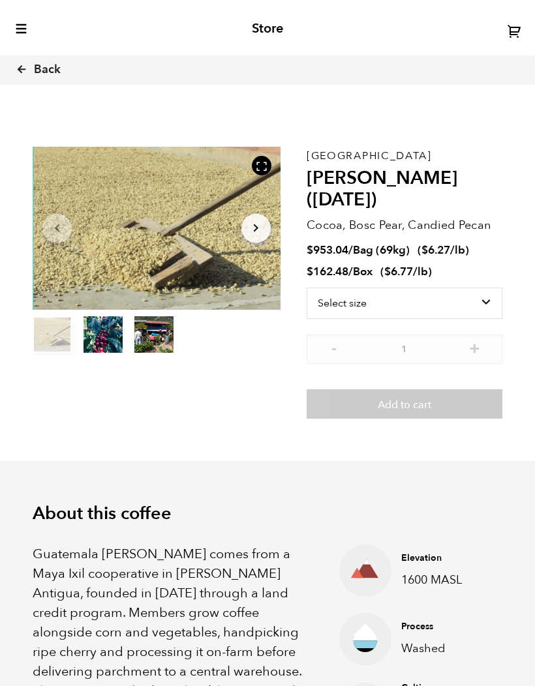
scroll to position [483, 436]
click at [23, 89] on link "Back" at bounding box center [56, 70] width 81 height 44
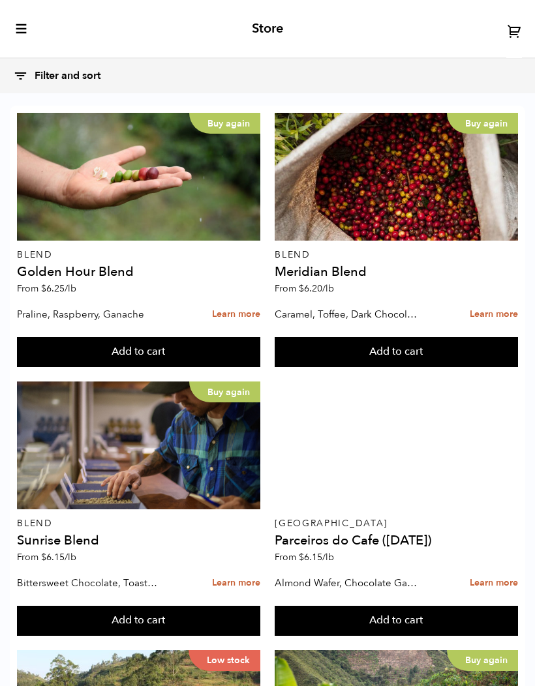
scroll to position [1380, 0]
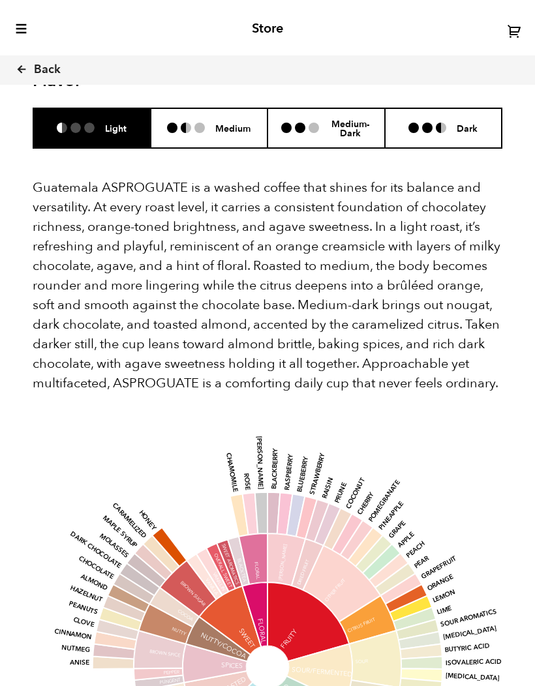
scroll to position [947, 0]
click at [370, 209] on p "Guatemala ASPROGUATE is a washed coffee that shines for its balance and versati…" at bounding box center [267, 285] width 469 height 215
click at [462, 211] on p "Guatemala ASPROGUATE is a washed coffee that shines for its balance and versati…" at bounding box center [267, 285] width 469 height 215
click at [434, 225] on p "Guatemala ASPROGUATE is a washed coffee that shines for its balance and versati…" at bounding box center [267, 285] width 469 height 215
click at [407, 225] on p "Guatemala ASPROGUATE is a washed coffee that shines for its balance and versati…" at bounding box center [267, 285] width 469 height 215
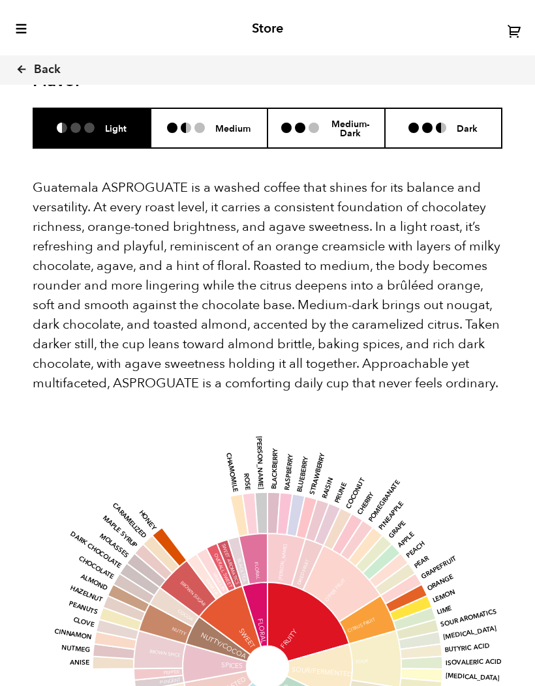
click at [50, 89] on link "Back" at bounding box center [56, 70] width 81 height 44
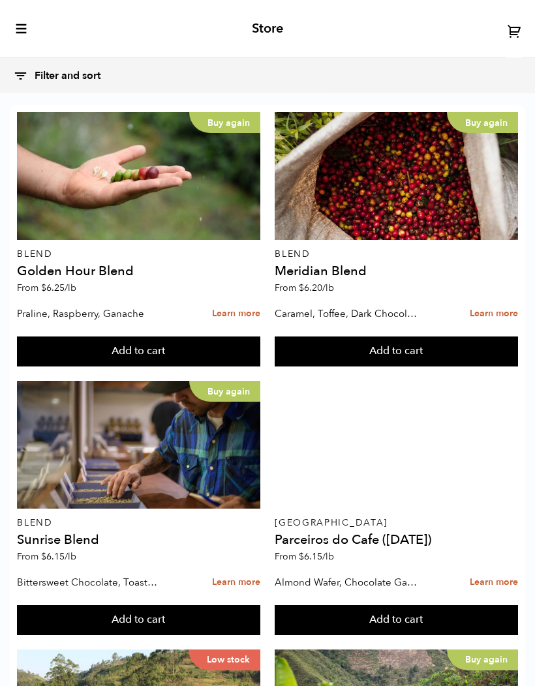
scroll to position [1552, 0]
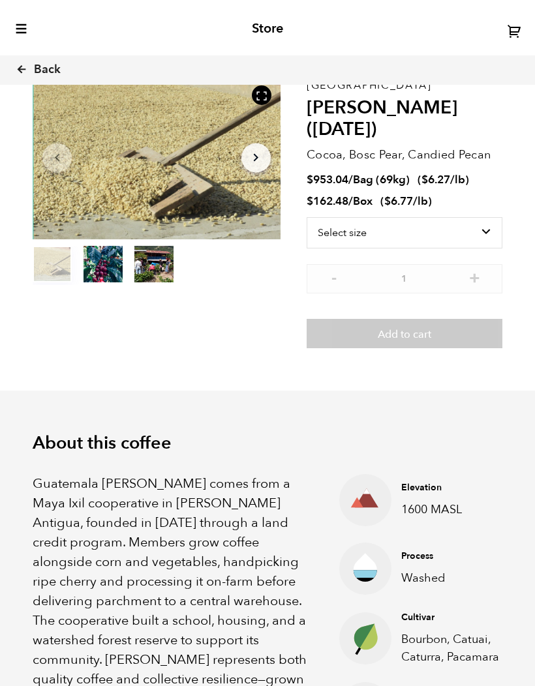
click at [473, 218] on select "Select size Bag (69kg) (152 lbs) Box (24 lbs)" at bounding box center [404, 233] width 196 height 31
select select "bag-2"
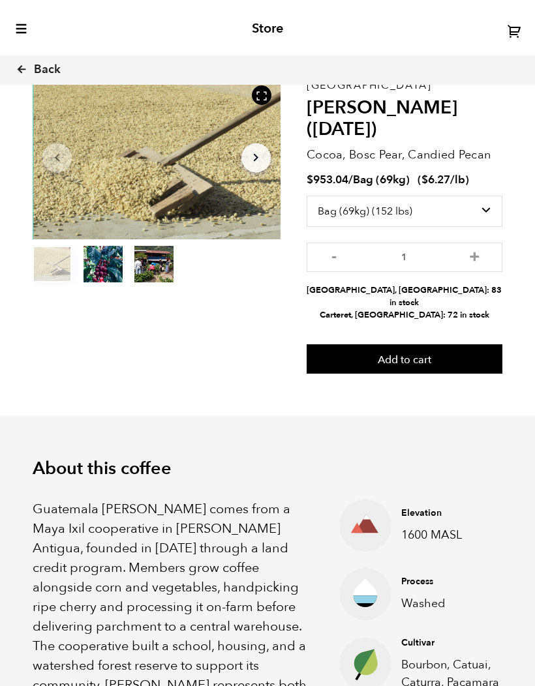
click at [477, 249] on button "+" at bounding box center [474, 255] width 16 height 13
click at [471, 248] on input "3" at bounding box center [404, 257] width 196 height 29
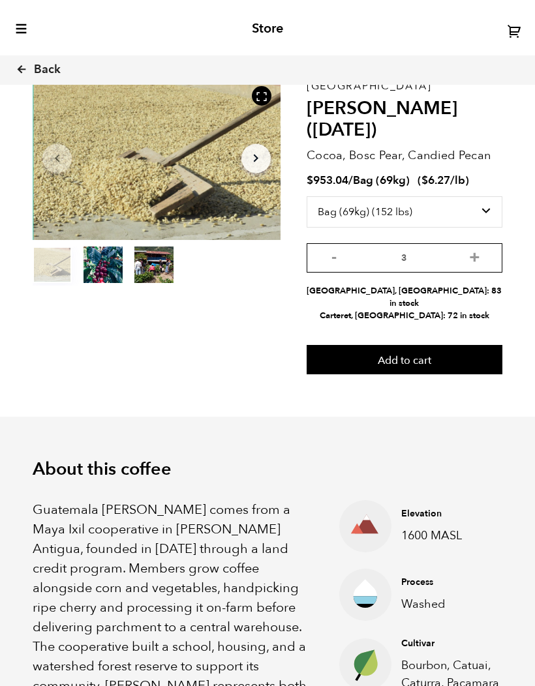
click at [484, 243] on input "3" at bounding box center [404, 257] width 196 height 29
click at [476, 250] on button "+" at bounding box center [474, 256] width 16 height 13
type input "4"
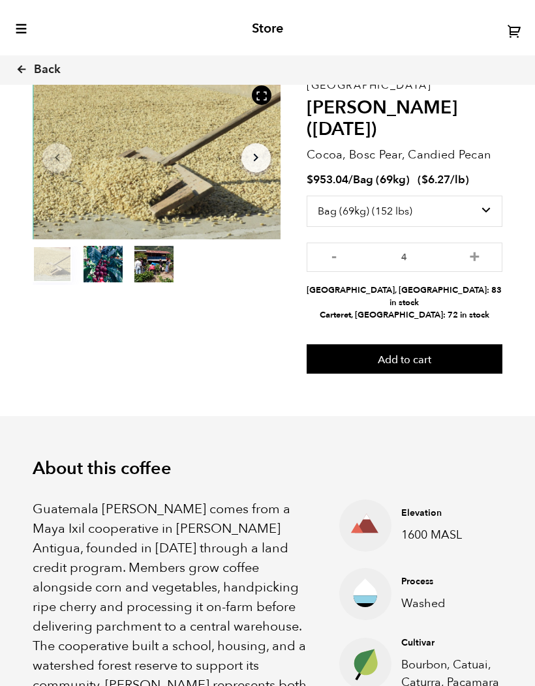
scroll to position [70, 0]
click at [466, 344] on button "Add to cart" at bounding box center [404, 359] width 196 height 30
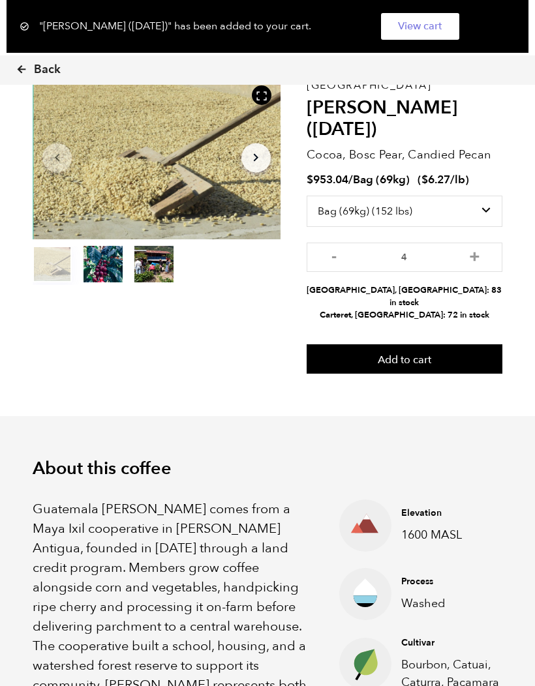
click at [410, 37] on link "View cart" at bounding box center [420, 26] width 78 height 27
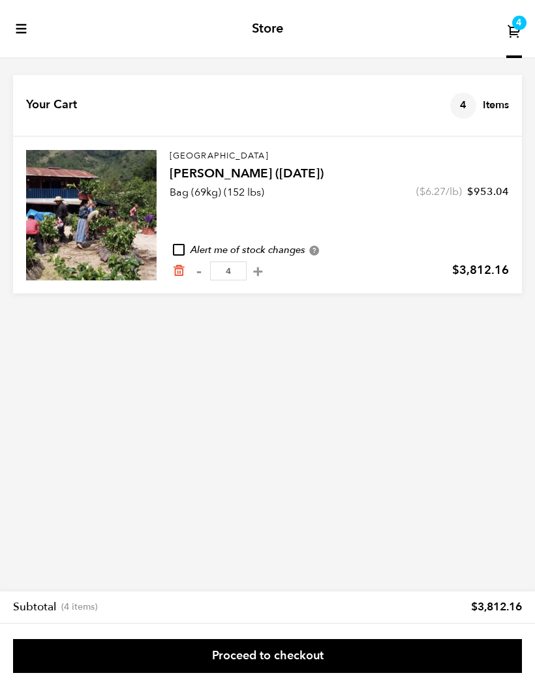
click at [352, 649] on link "Proceed to checkout" at bounding box center [267, 656] width 509 height 34
